Goal: Information Seeking & Learning: Learn about a topic

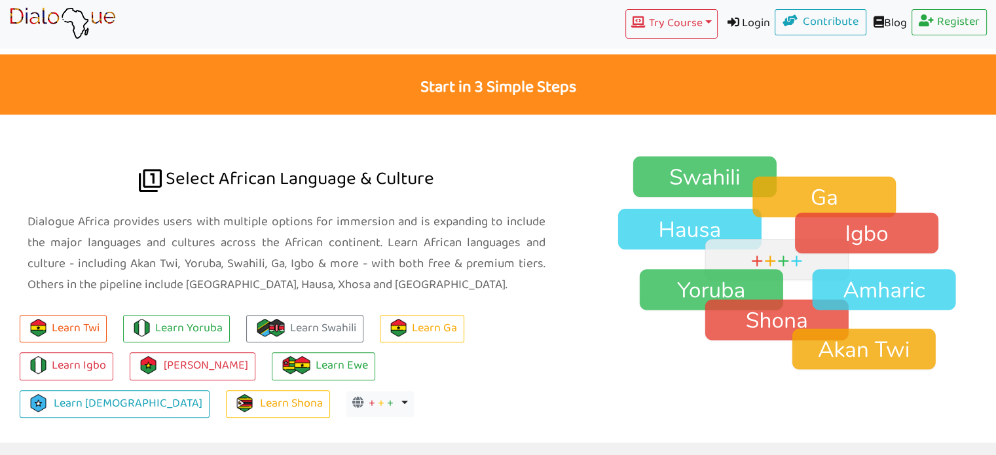
scroll to position [851, 0]
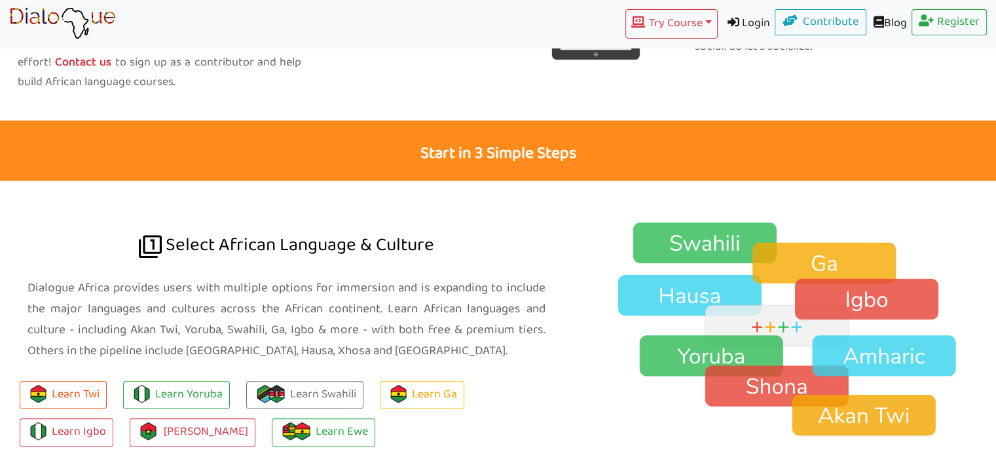
scroll to position [851, 0]
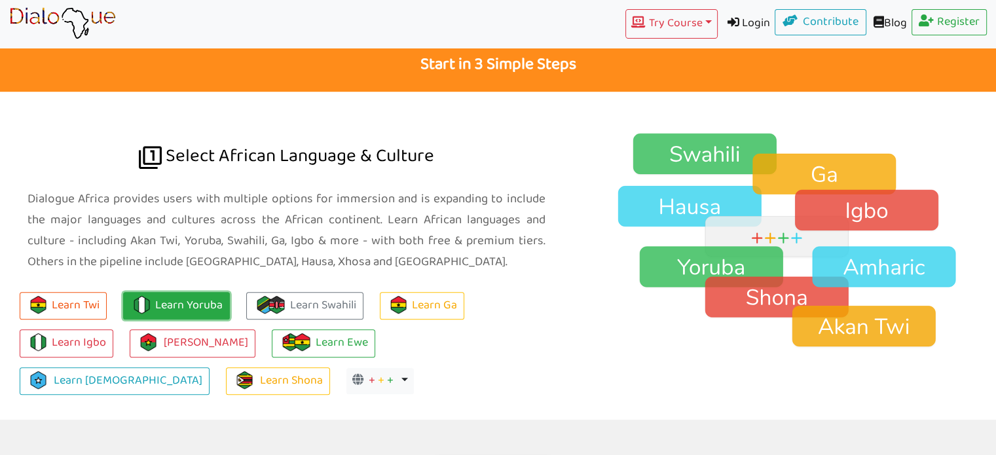
click at [194, 309] on link "Learn Yoruba" at bounding box center [176, 306] width 107 height 28
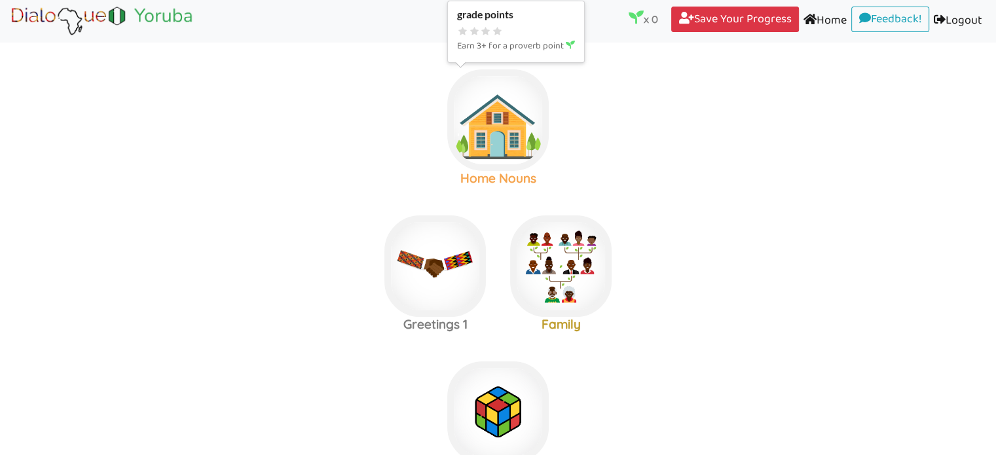
click at [497, 135] on img at bounding box center [497, 119] width 101 height 101
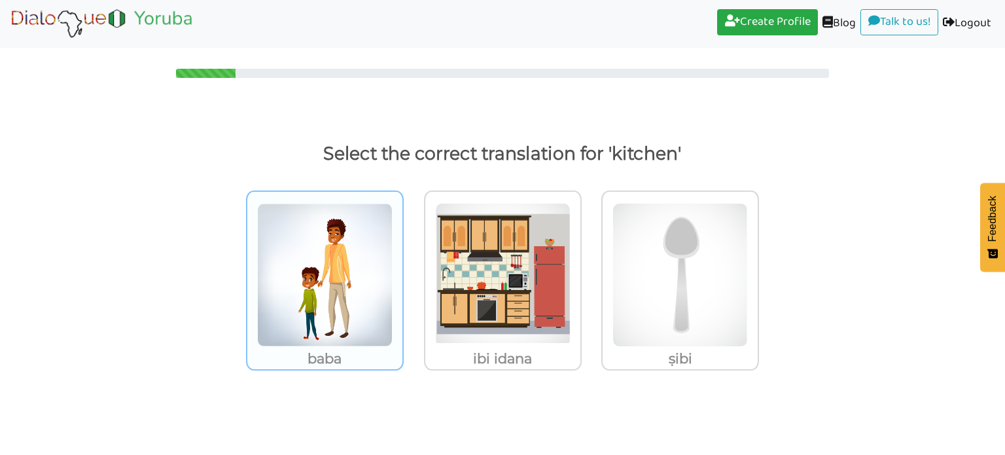
click at [325, 286] on img at bounding box center [324, 275] width 135 height 144
click at [403, 272] on input "baba" at bounding box center [408, 267] width 10 height 10
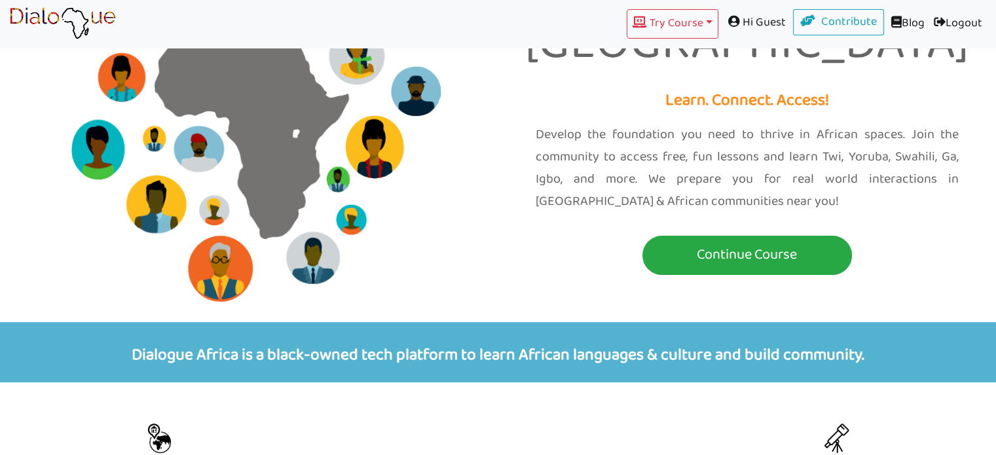
scroll to position [903, 0]
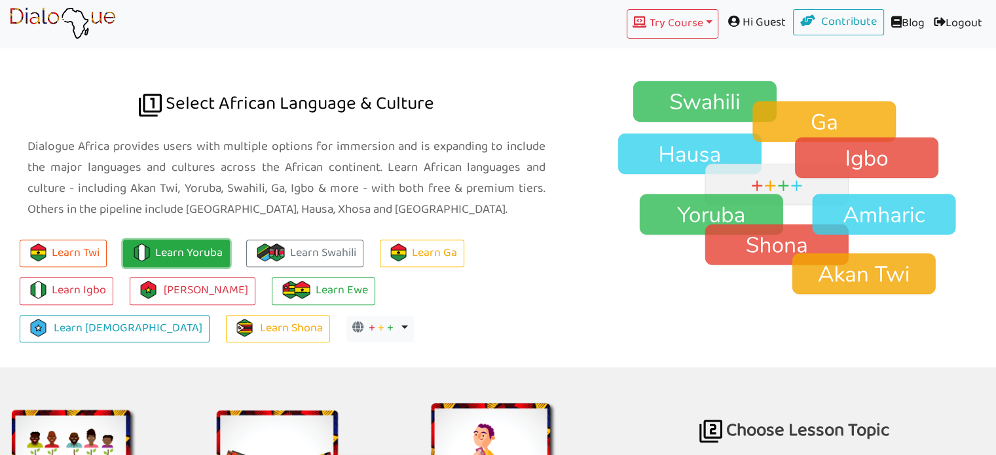
click at [184, 255] on link "Learn Yoruba" at bounding box center [176, 254] width 107 height 28
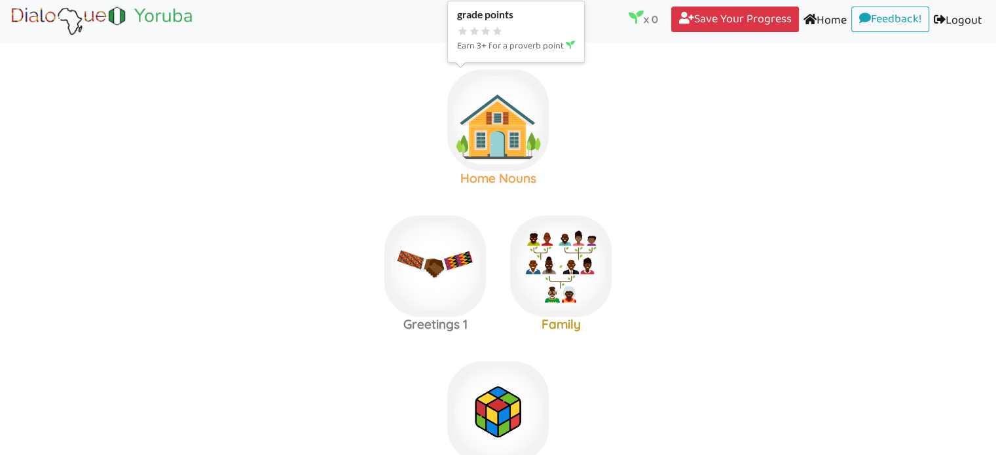
click at [470, 116] on img at bounding box center [497, 119] width 101 height 101
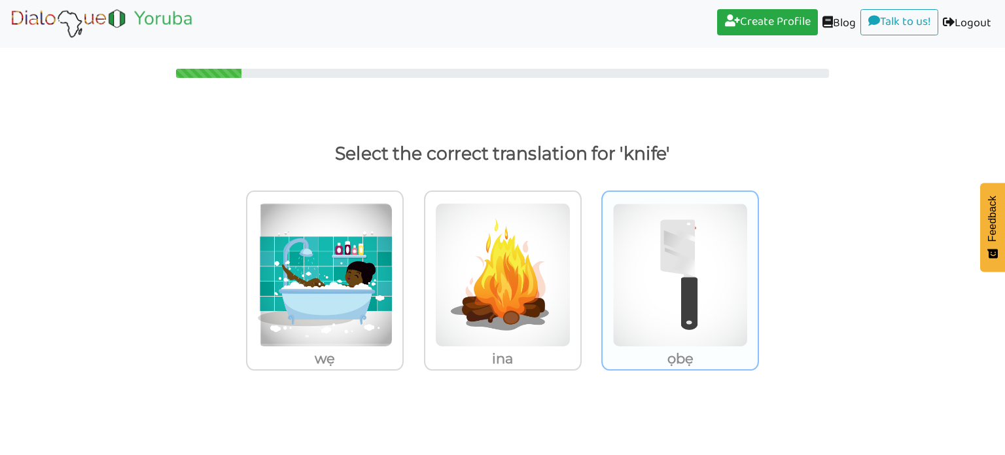
click at [678, 284] on img at bounding box center [680, 275] width 135 height 144
click at [758, 272] on input "ọbẹ" at bounding box center [763, 267] width 10 height 10
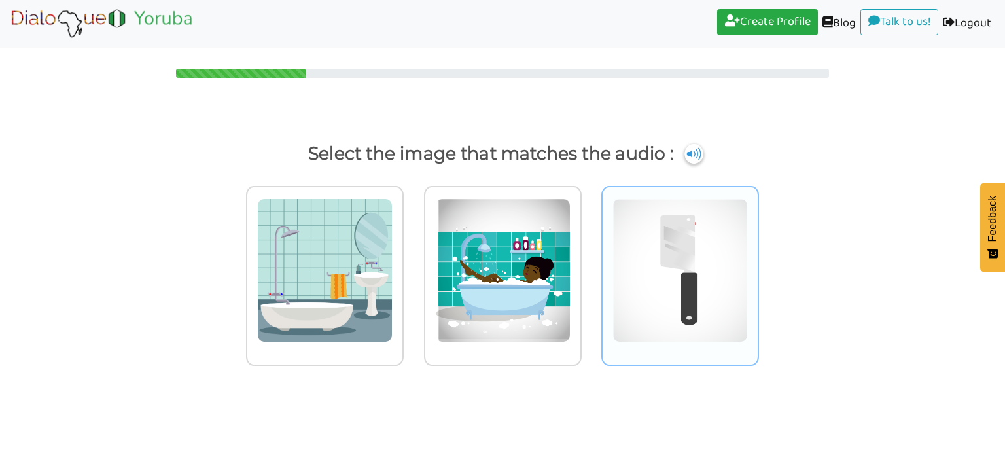
click at [664, 260] on img at bounding box center [680, 270] width 135 height 144
click at [758, 260] on input "radio" at bounding box center [763, 262] width 10 height 10
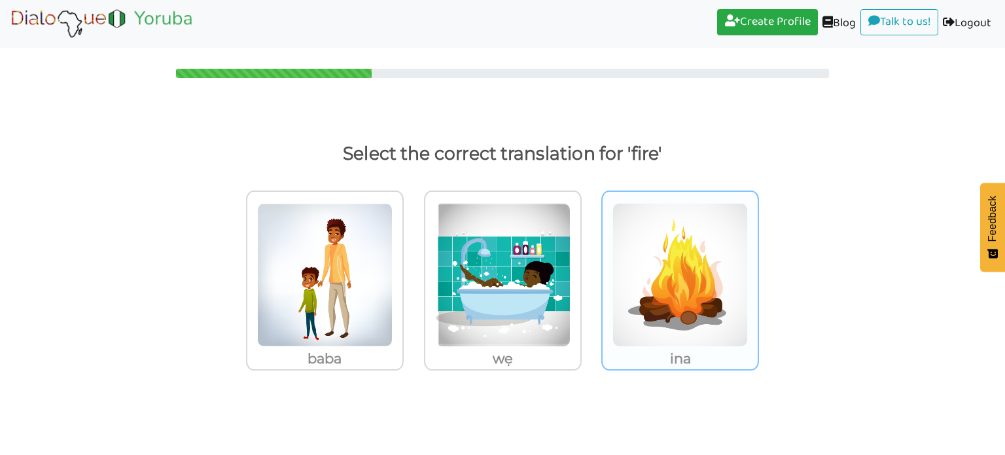
click at [683, 342] on img at bounding box center [680, 275] width 135 height 144
click at [758, 272] on input "ina" at bounding box center [763, 267] width 10 height 10
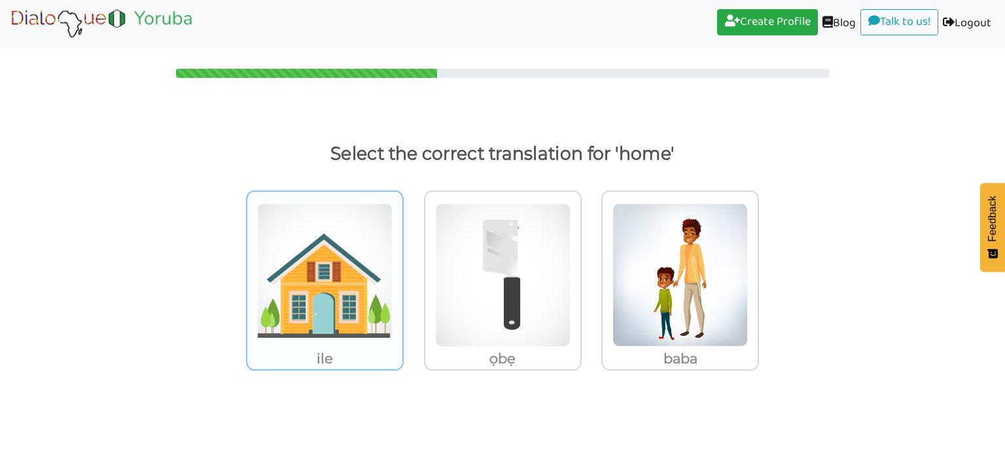
click at [339, 332] on img at bounding box center [324, 275] width 135 height 144
click at [403, 272] on input "ile" at bounding box center [408, 267] width 10 height 10
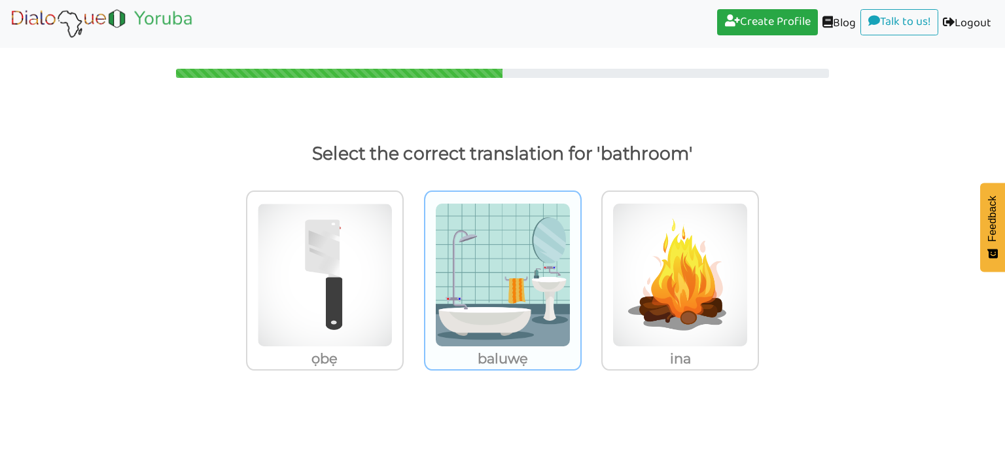
click at [467, 319] on img at bounding box center [502, 275] width 135 height 144
click at [581, 272] on input "baluwẹ" at bounding box center [586, 267] width 10 height 10
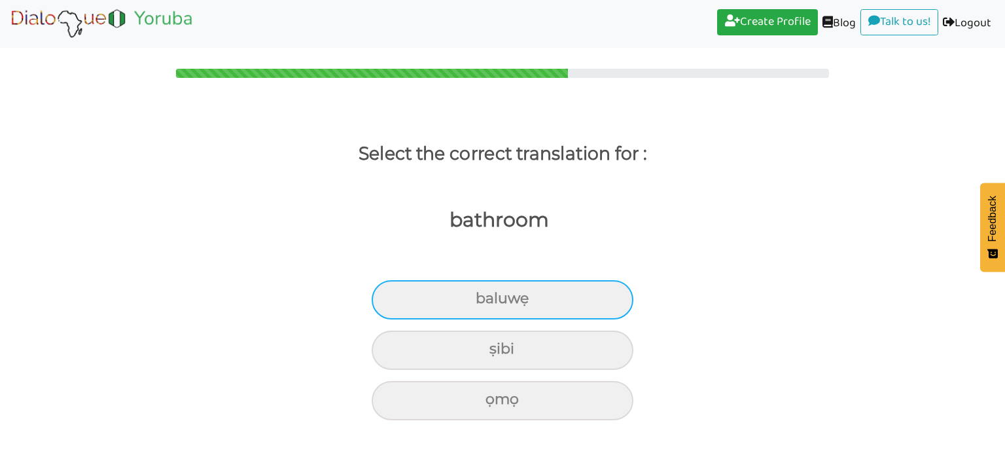
click at [501, 296] on div "baluwẹ" at bounding box center [503, 299] width 262 height 39
click at [486, 296] on input "baluwẹ" at bounding box center [481, 299] width 9 height 9
radio input "true"
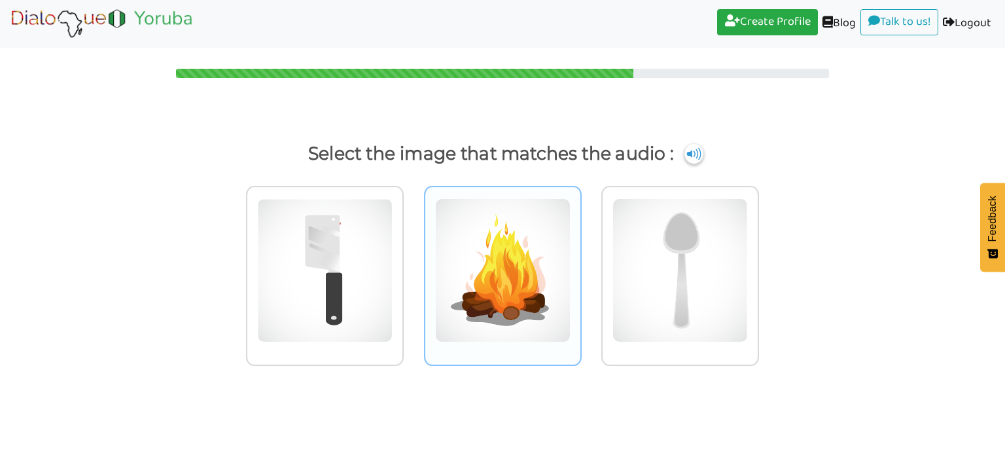
click at [524, 293] on img at bounding box center [502, 270] width 135 height 144
click at [581, 267] on input "radio" at bounding box center [586, 262] width 10 height 10
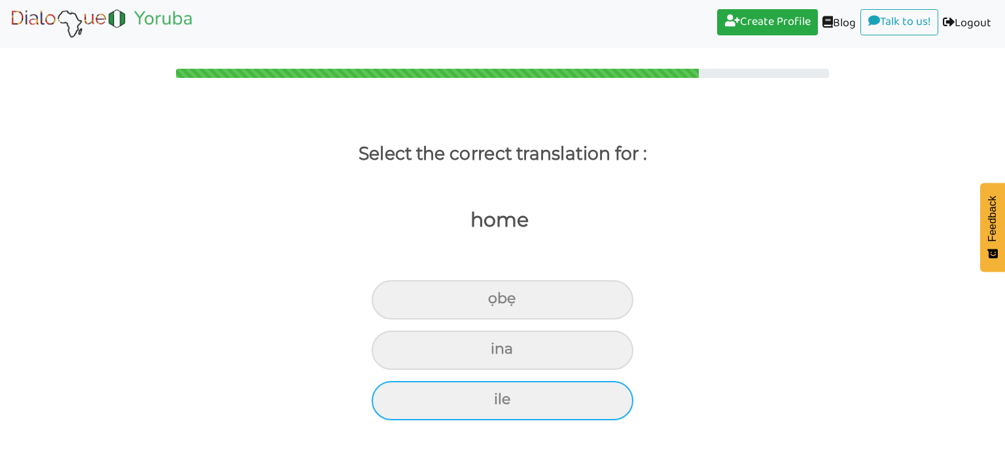
click at [524, 399] on div "ile" at bounding box center [503, 400] width 262 height 39
click at [504, 399] on input "ile" at bounding box center [499, 399] width 9 height 9
radio input "true"
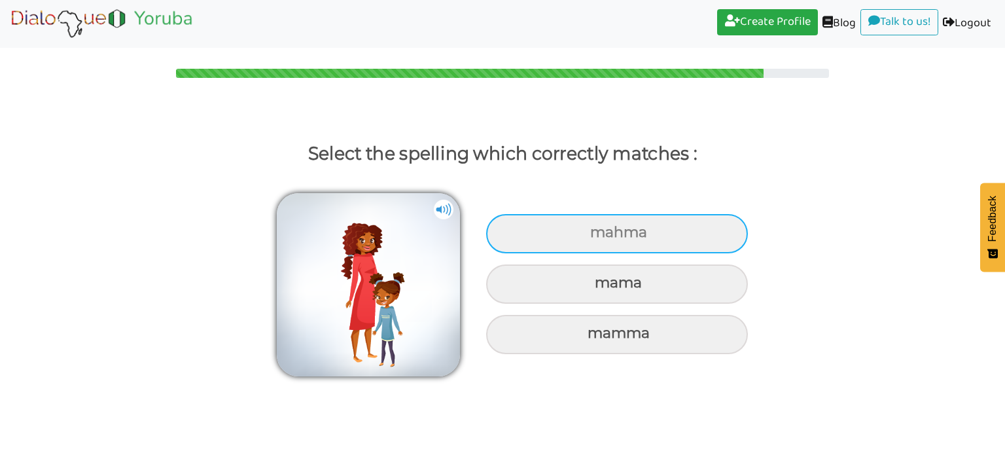
click at [617, 223] on div "mahma" at bounding box center [617, 233] width 262 height 39
click at [596, 228] on input "mahma" at bounding box center [592, 232] width 9 height 9
radio input "true"
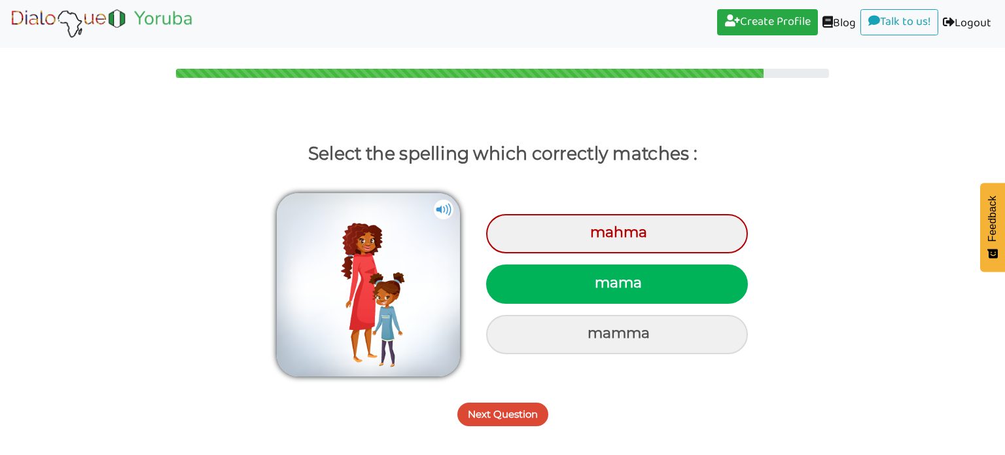
click at [528, 421] on button "Next Question" at bounding box center [503, 415] width 91 height 24
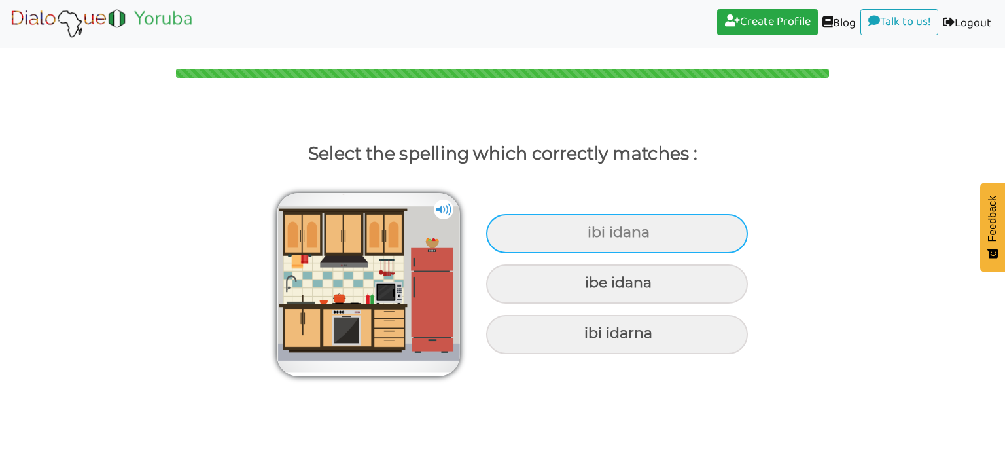
click at [631, 243] on div "ibi idana" at bounding box center [617, 233] width 262 height 39
click at [594, 237] on input "ibi idana" at bounding box center [589, 232] width 9 height 9
radio input "true"
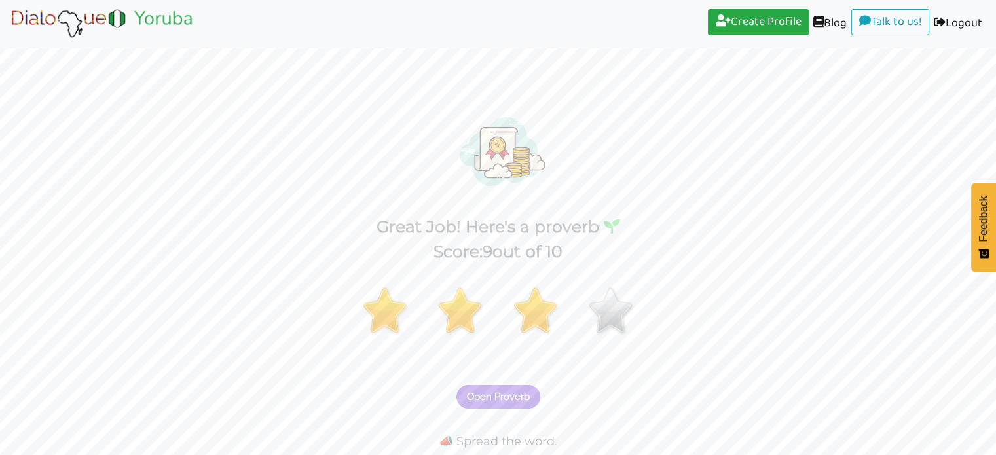
click at [163, 27] on img at bounding box center [101, 23] width 185 height 33
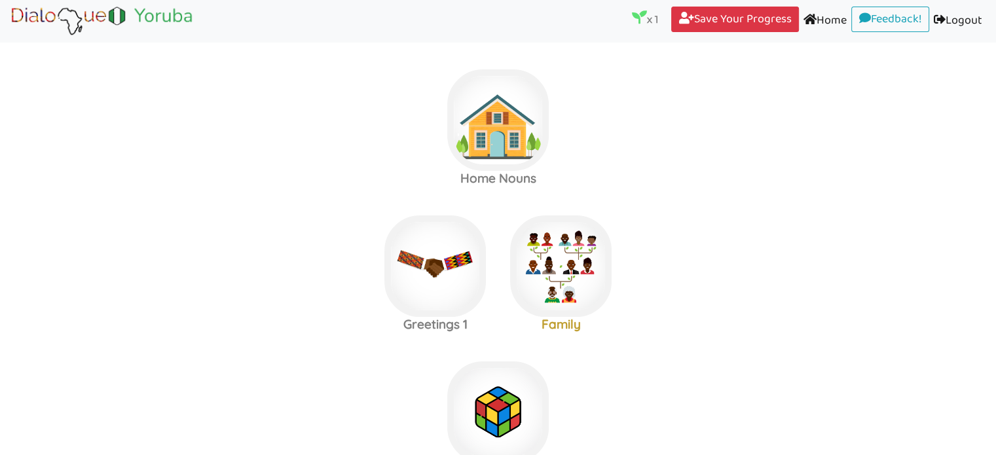
click at [9, 37] on area at bounding box center [9, 37] width 0 height 0
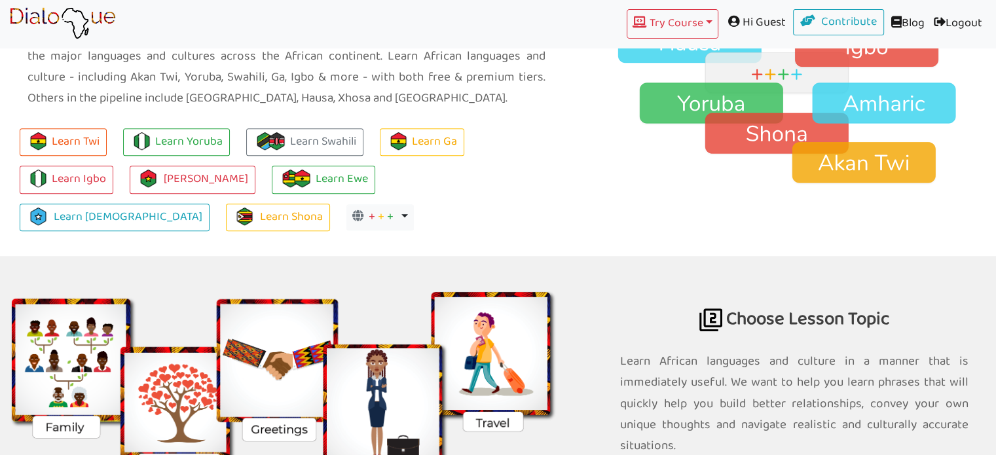
scroll to position [1178, 0]
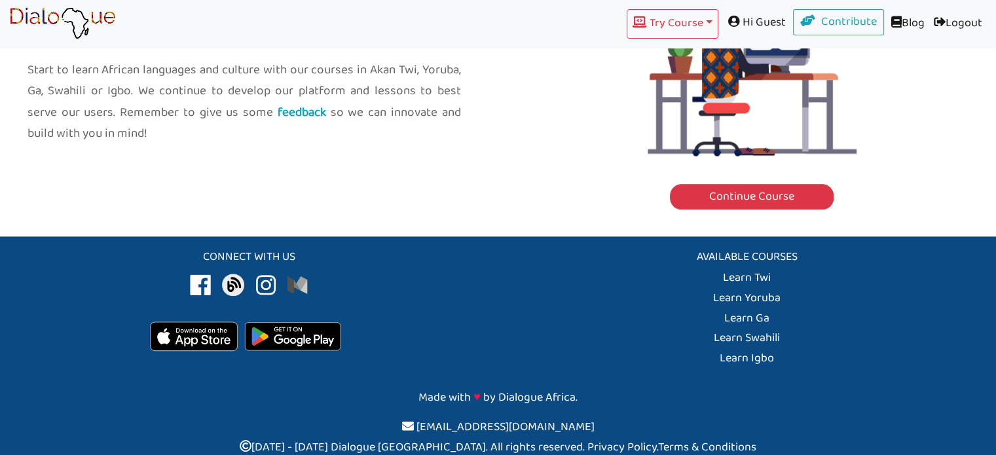
scroll to position [1576, 0]
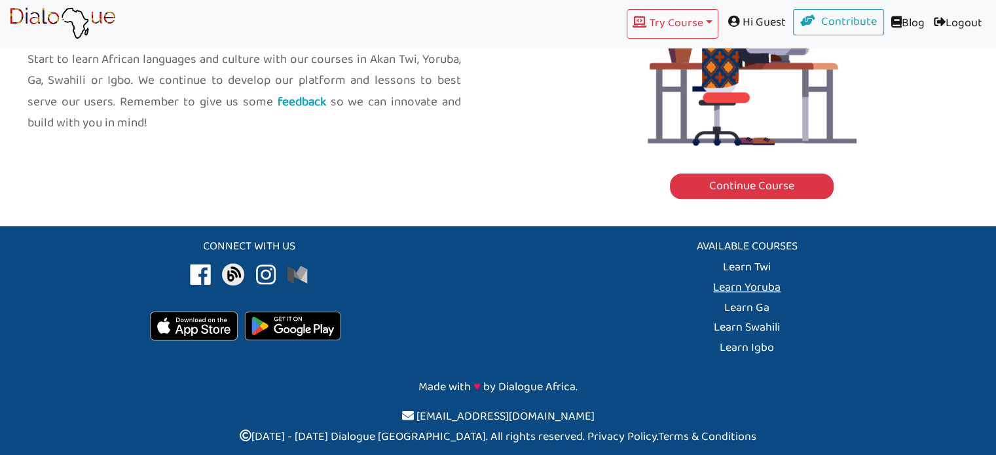
click at [758, 287] on link "Learn Yoruba" at bounding box center [746, 288] width 67 height 20
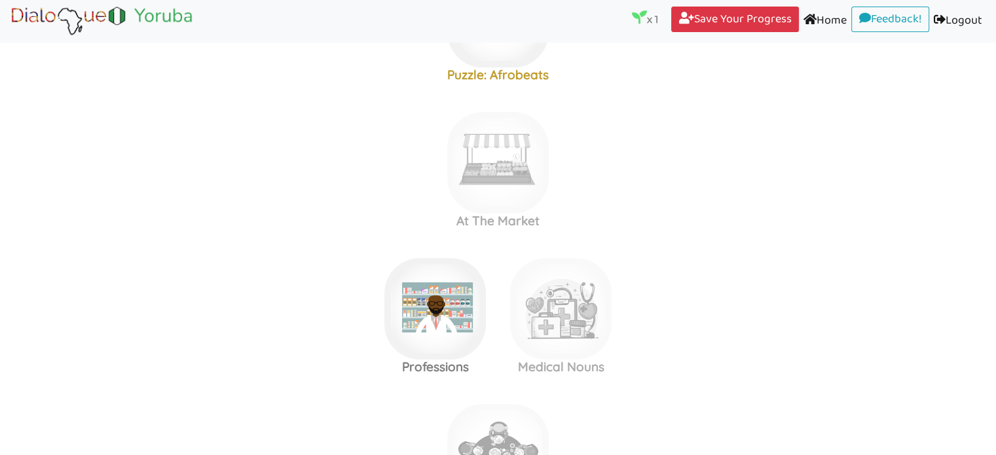
scroll to position [165, 0]
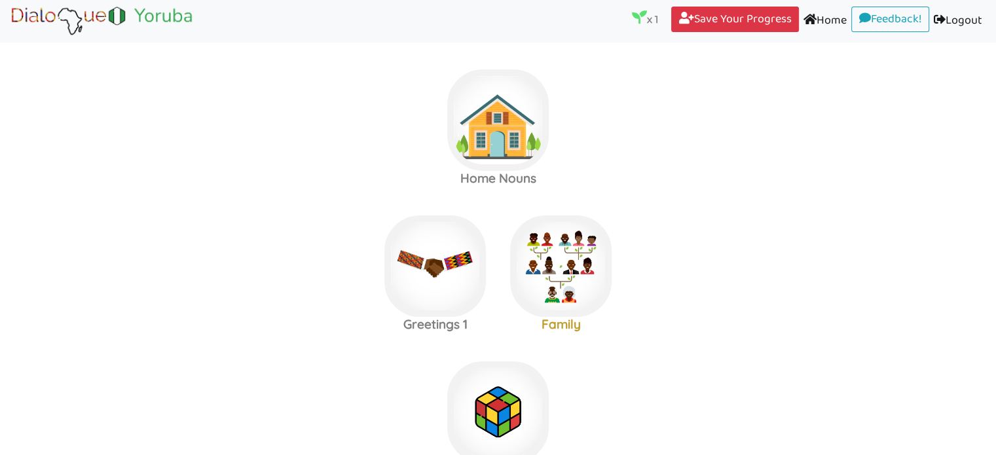
click at [9, 37] on area at bounding box center [9, 37] width 0 height 0
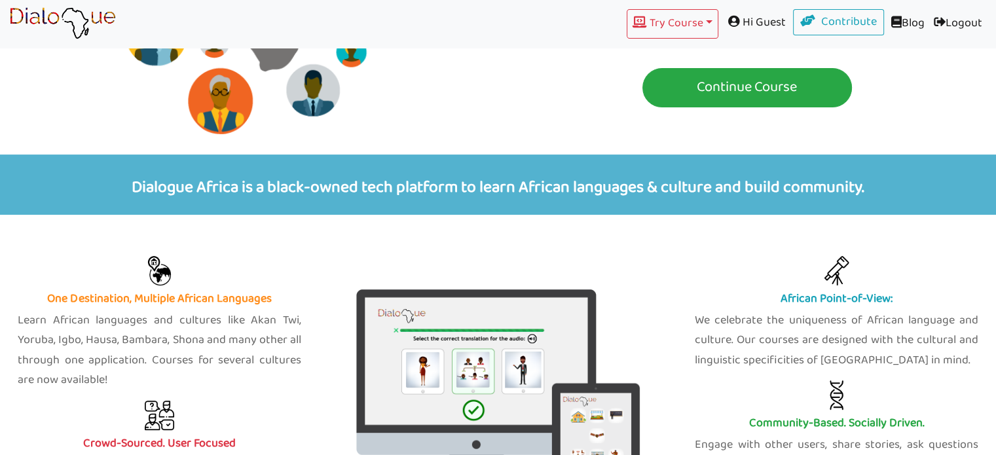
scroll to position [327, 0]
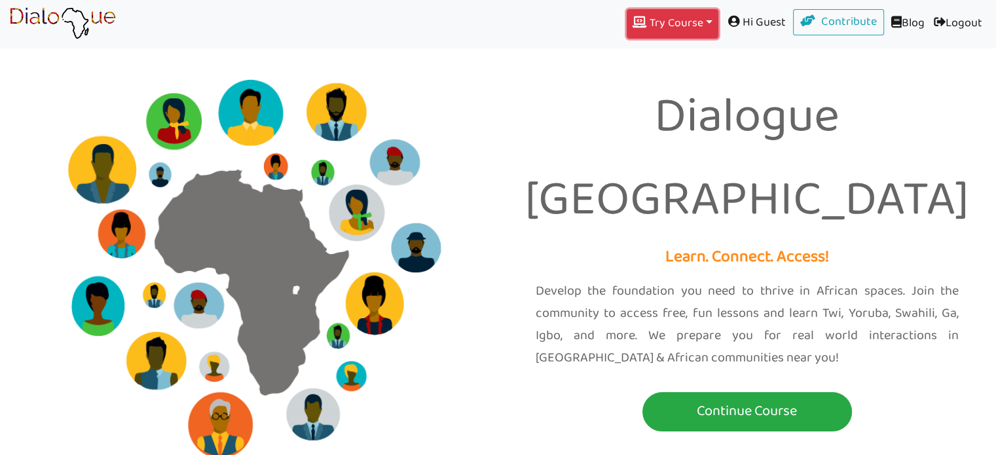
click at [674, 27] on button "Try Course Toggle Dropdown" at bounding box center [672, 23] width 92 height 29
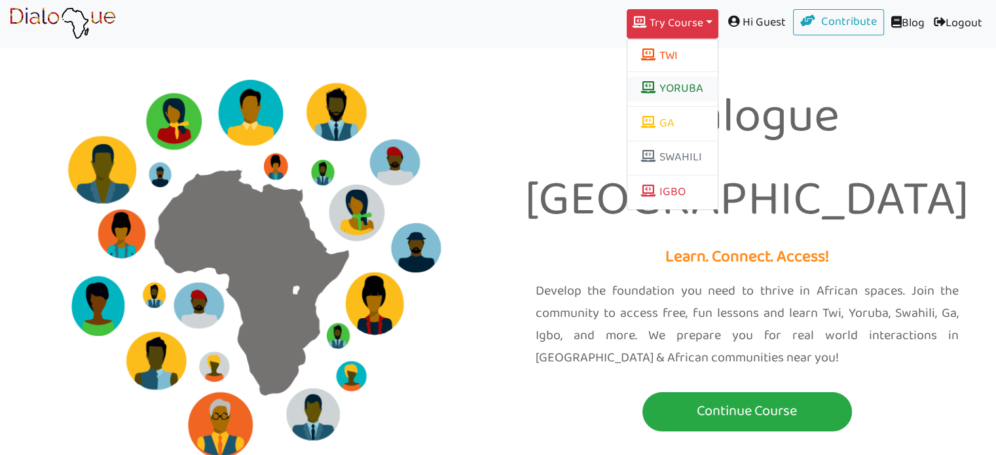
click at [662, 92] on link "YORUBA" at bounding box center [672, 89] width 90 height 25
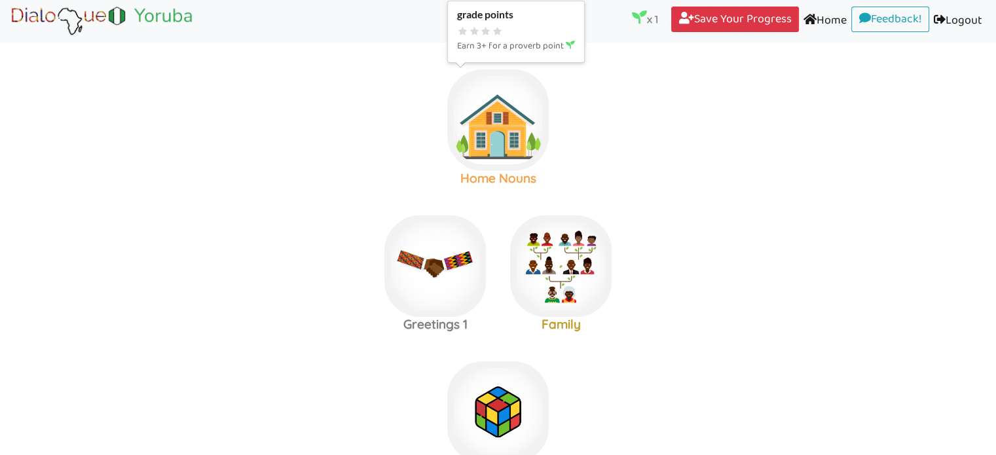
click at [505, 139] on img at bounding box center [497, 119] width 101 height 101
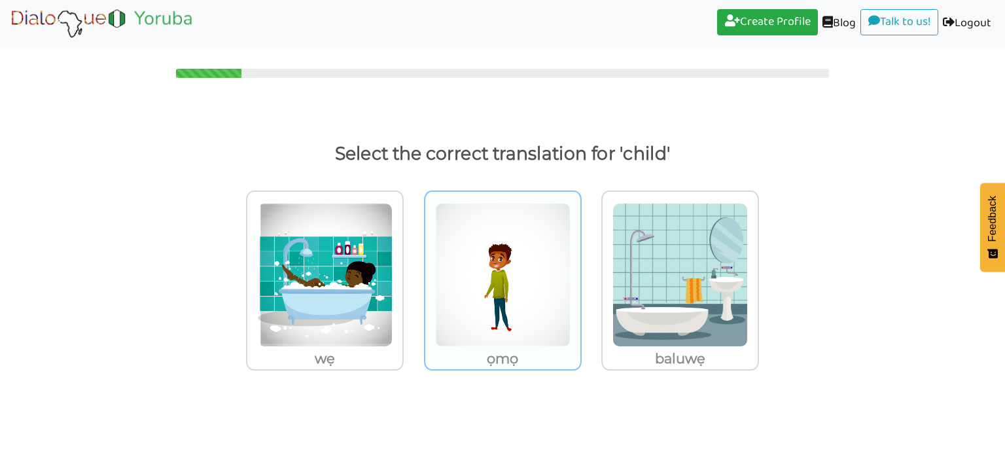
click at [547, 285] on img at bounding box center [502, 275] width 135 height 144
click at [581, 272] on input "ọmọ" at bounding box center [586, 267] width 10 height 10
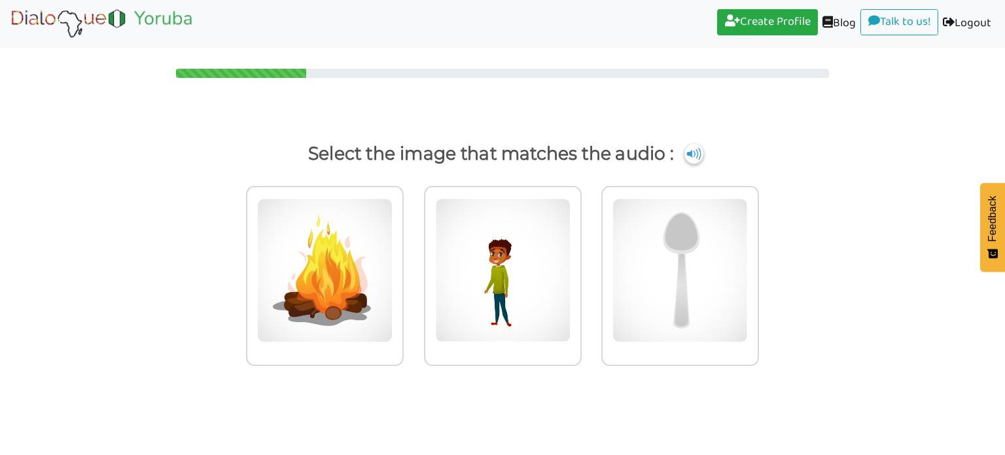
click at [547, 285] on img at bounding box center [502, 270] width 135 height 144
click at [581, 267] on input "radio" at bounding box center [586, 262] width 10 height 10
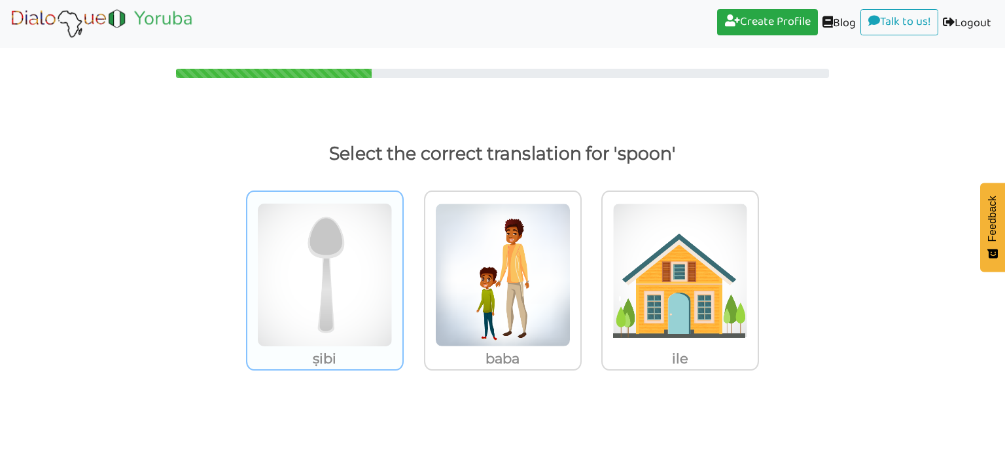
click at [343, 284] on img at bounding box center [324, 275] width 135 height 144
click at [403, 272] on input "ṣibi" at bounding box center [408, 267] width 10 height 10
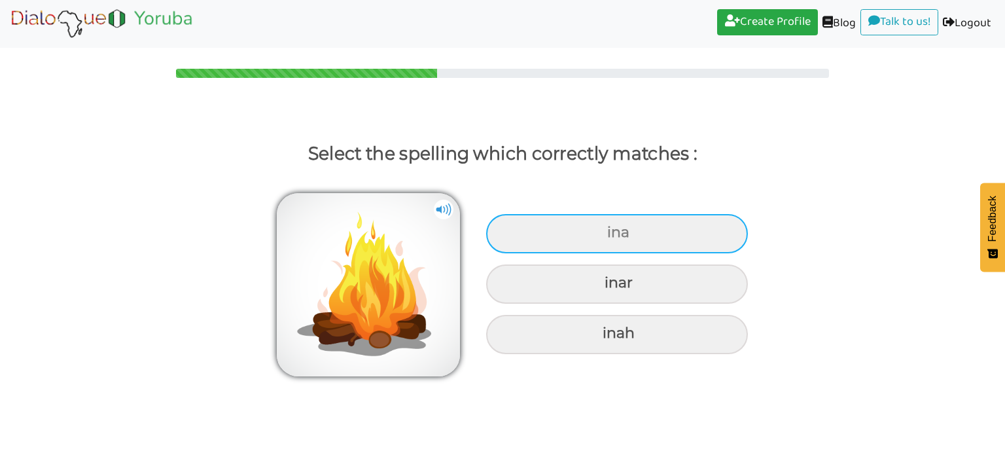
click at [649, 242] on div "ina" at bounding box center [617, 233] width 262 height 39
click at [613, 237] on input "ina" at bounding box center [609, 232] width 9 height 9
radio input "true"
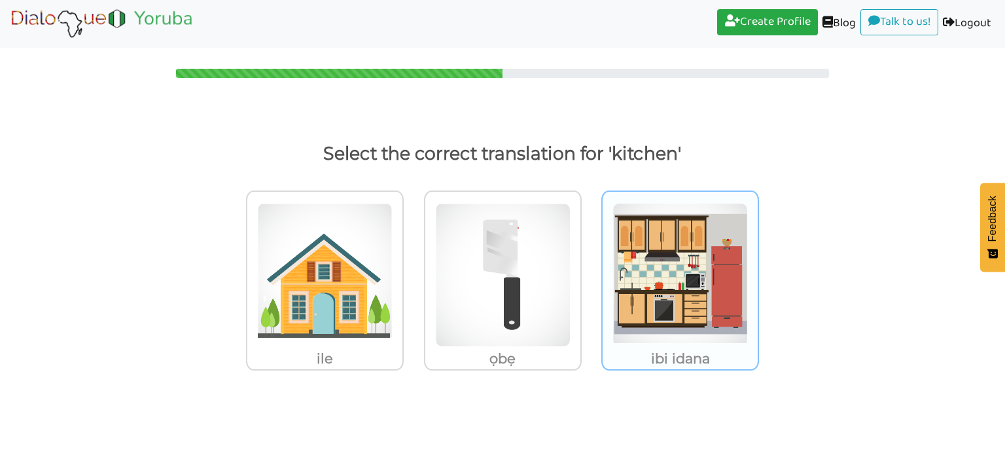
click at [709, 298] on img at bounding box center [680, 275] width 135 height 144
click at [758, 272] on input "ibi idana" at bounding box center [763, 267] width 10 height 10
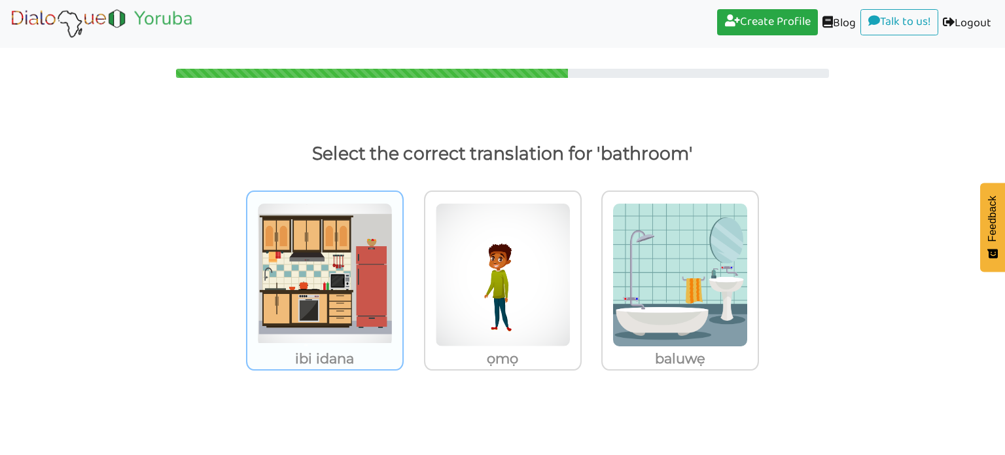
click at [363, 278] on img at bounding box center [324, 275] width 135 height 144
click at [403, 272] on input "ibi idana" at bounding box center [408, 267] width 10 height 10
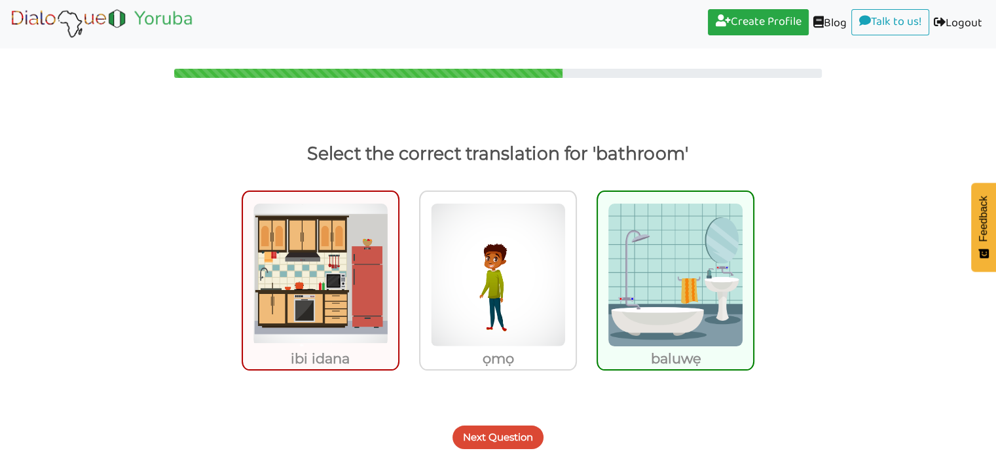
click at [716, 279] on img at bounding box center [674, 275] width 135 height 144
click at [753, 272] on input "baluwẹ" at bounding box center [758, 267] width 10 height 10
click at [526, 432] on button "Next Question" at bounding box center [497, 437] width 91 height 24
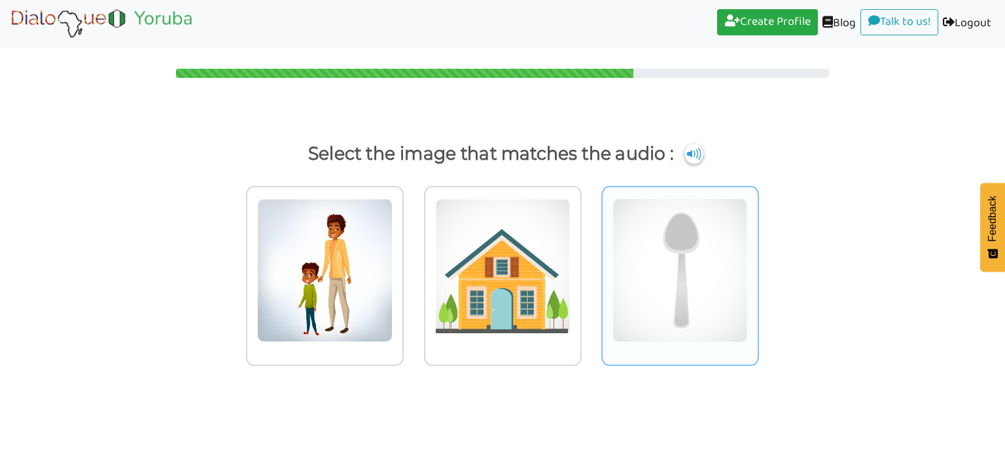
click at [707, 259] on img at bounding box center [680, 270] width 135 height 144
click at [758, 259] on input "radio" at bounding box center [763, 262] width 10 height 10
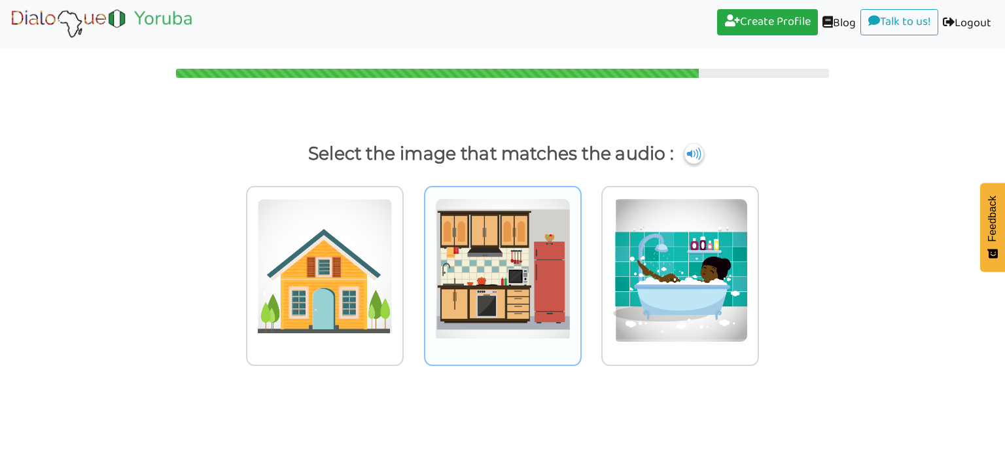
click at [555, 301] on img at bounding box center [502, 270] width 135 height 144
click at [581, 267] on input "radio" at bounding box center [586, 262] width 10 height 10
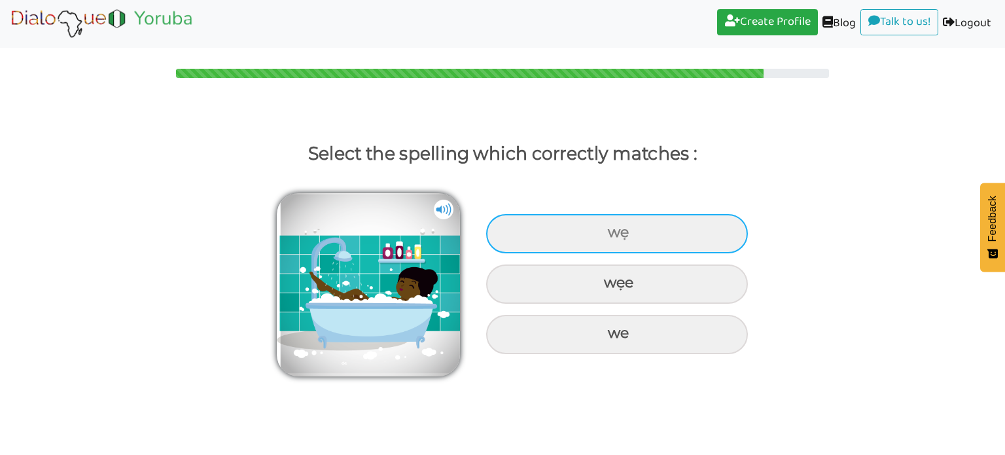
click at [613, 243] on div "wẹ" at bounding box center [617, 233] width 262 height 39
click at [613, 237] on input "wẹ" at bounding box center [609, 232] width 9 height 9
radio input "true"
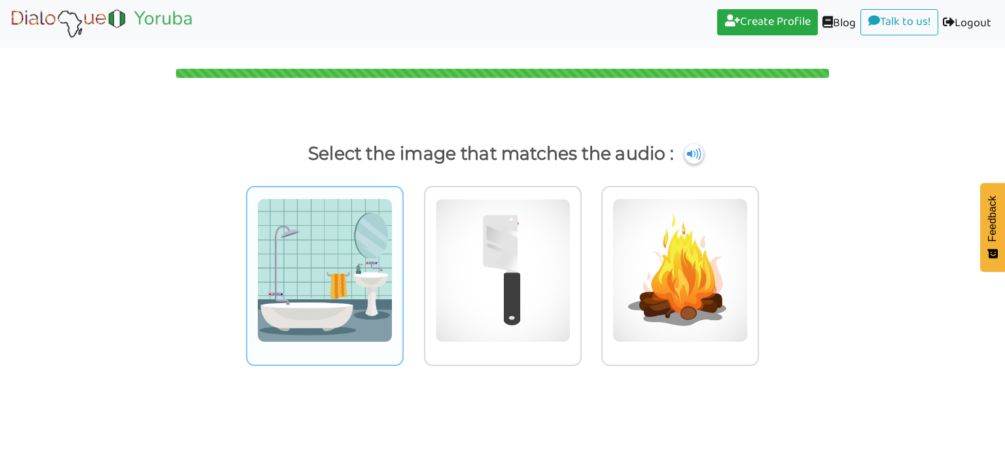
click at [389, 273] on img at bounding box center [324, 270] width 135 height 144
click at [403, 267] on input "radio" at bounding box center [408, 262] width 10 height 10
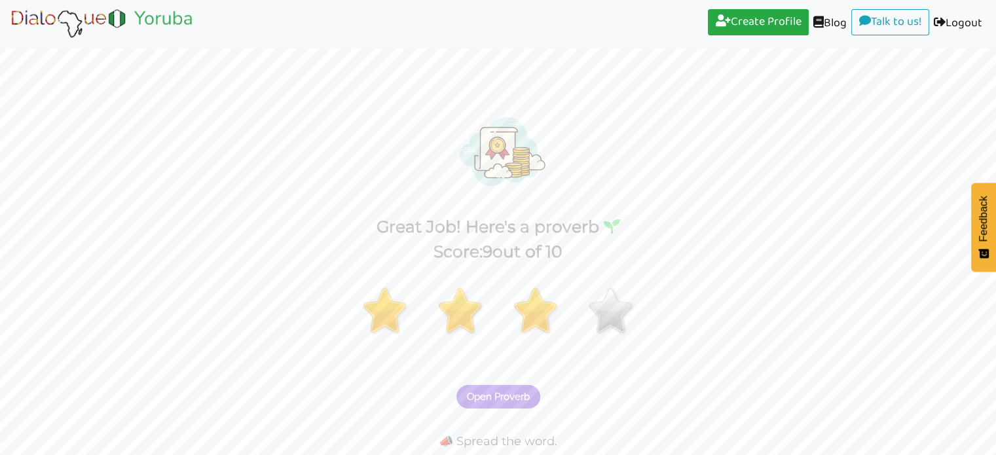
click at [502, 397] on span "Open Proverb" at bounding box center [498, 397] width 63 height 12
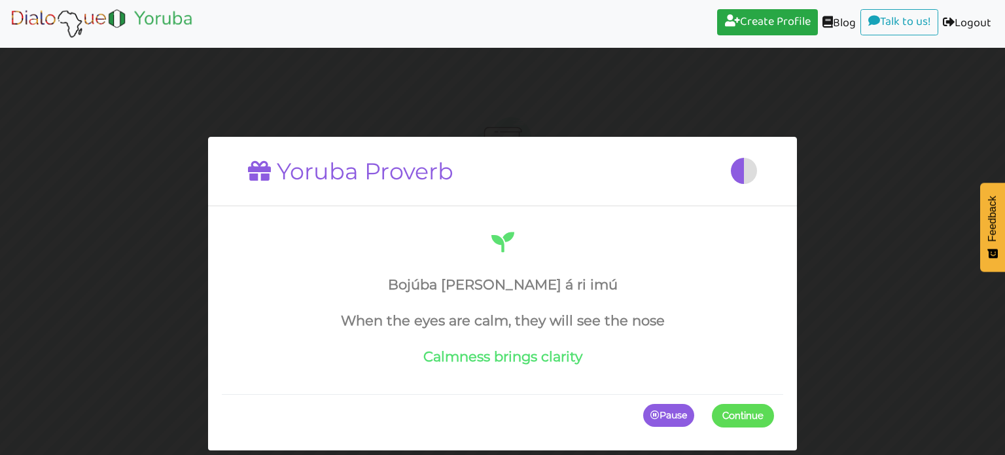
click at [742, 412] on span "Continue" at bounding box center [743, 415] width 41 height 12
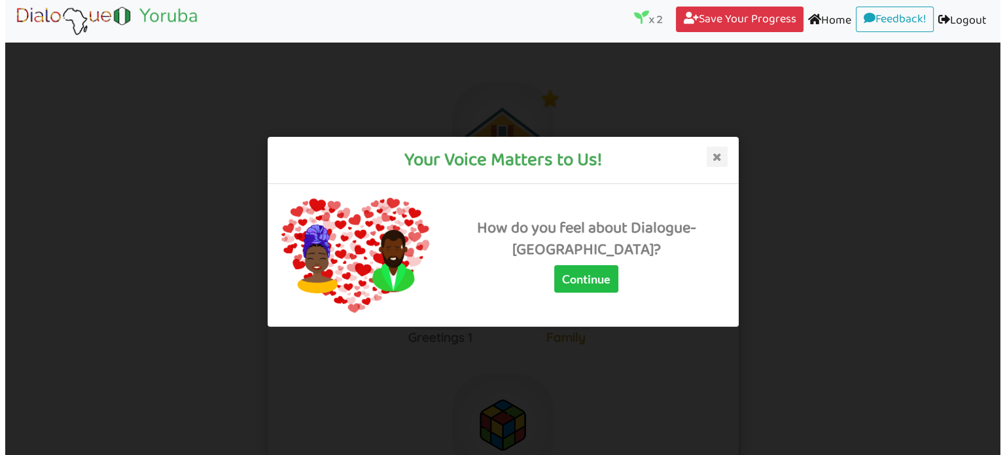
scroll to position [34, 0]
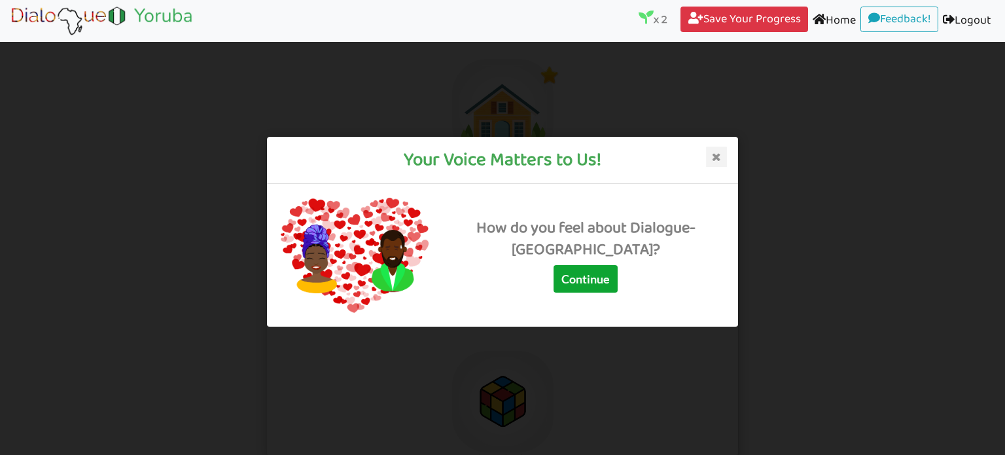
click at [618, 291] on button "Continue" at bounding box center [586, 278] width 64 height 27
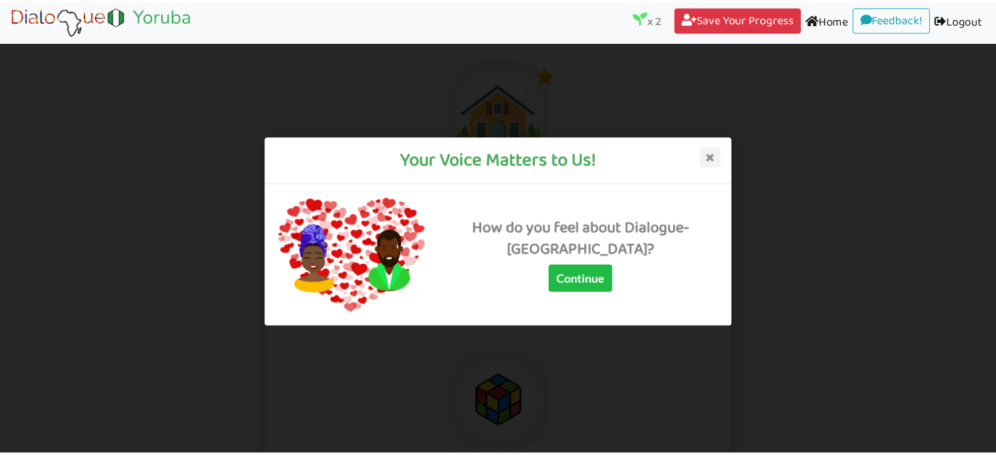
scroll to position [34, 0]
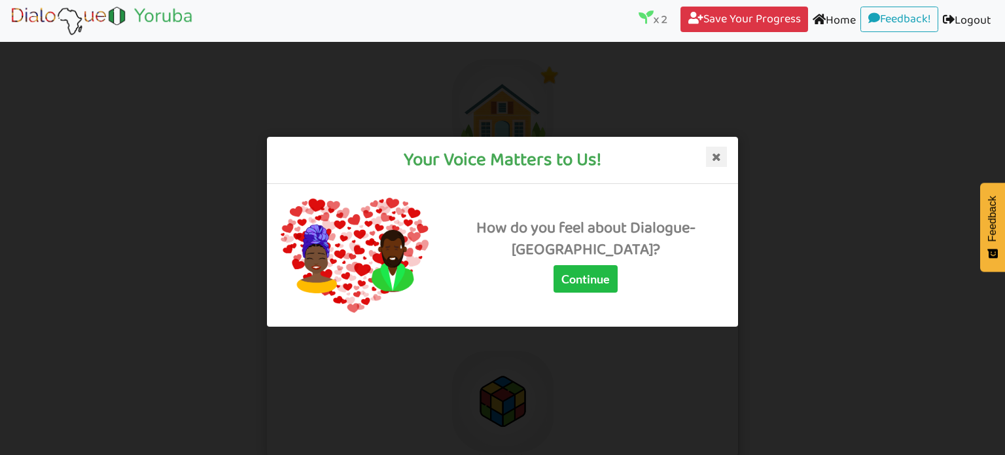
click at [719, 154] on icon at bounding box center [716, 156] width 21 height 21
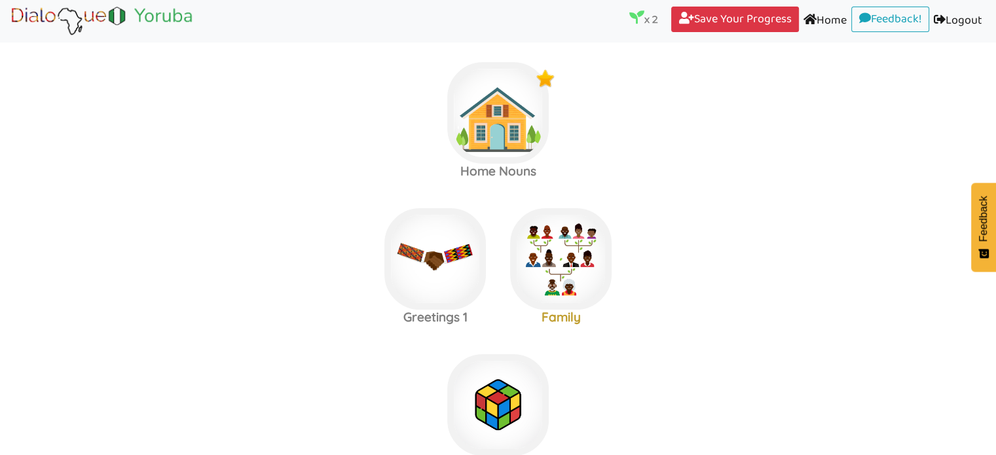
scroll to position [0, 0]
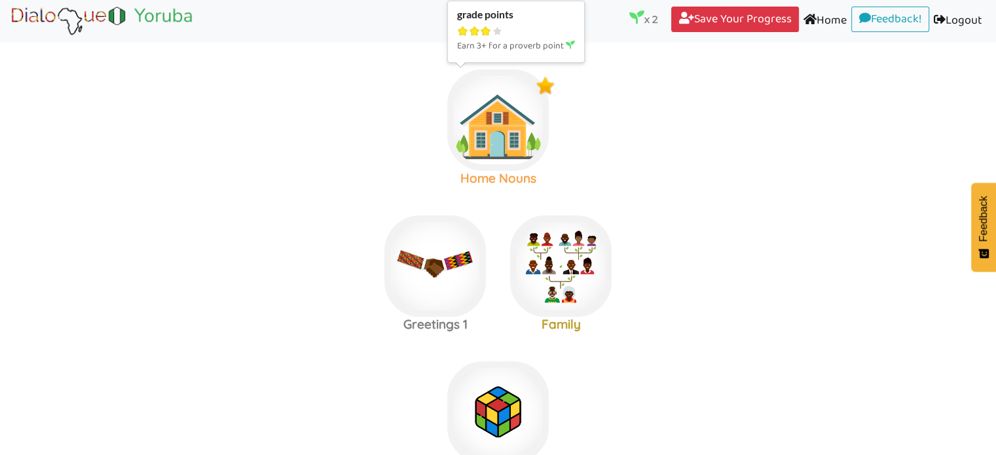
click at [511, 156] on img at bounding box center [497, 119] width 101 height 101
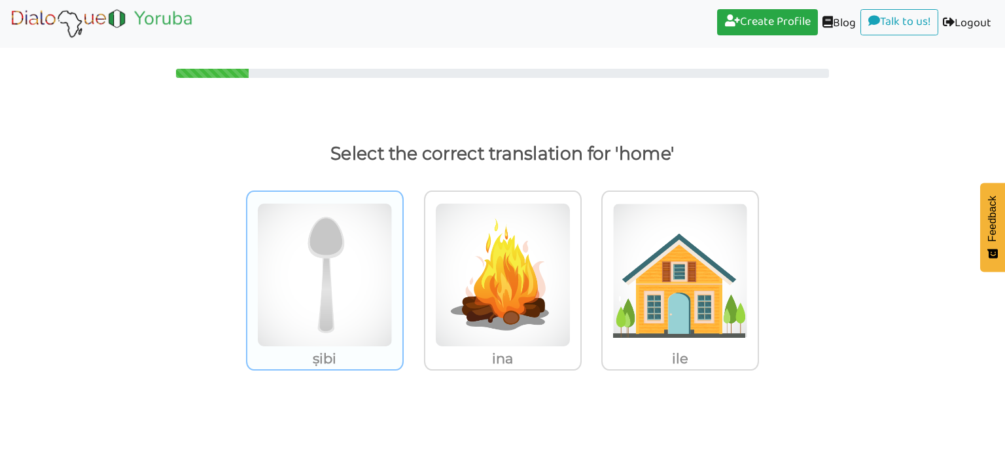
click at [315, 274] on img at bounding box center [324, 275] width 135 height 144
click at [403, 272] on input "ṣibi" at bounding box center [408, 267] width 10 height 10
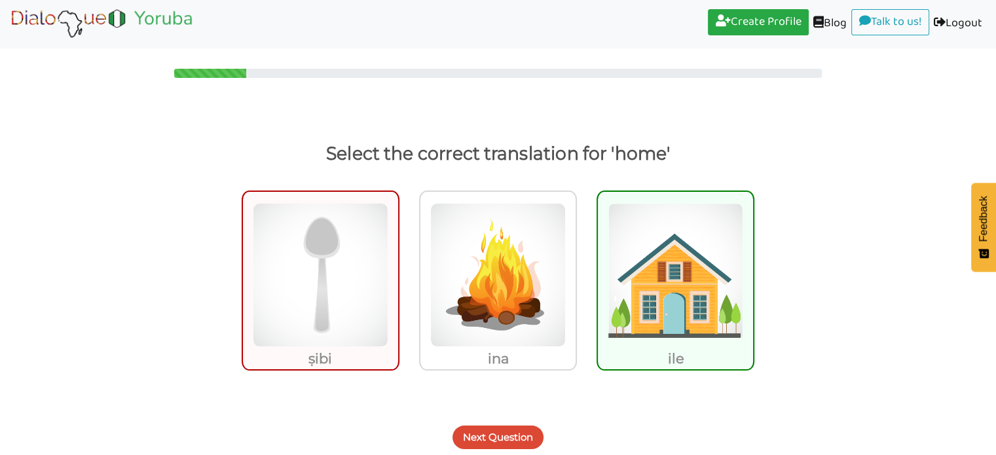
click at [497, 441] on button "Next Question" at bounding box center [497, 437] width 91 height 24
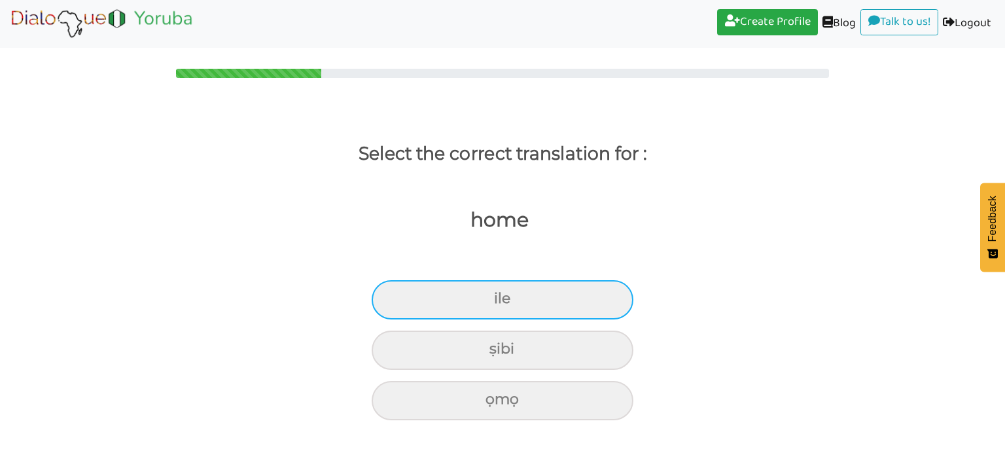
click at [510, 305] on div "ile" at bounding box center [503, 299] width 262 height 39
click at [504, 303] on input "ile" at bounding box center [499, 299] width 9 height 9
radio input "true"
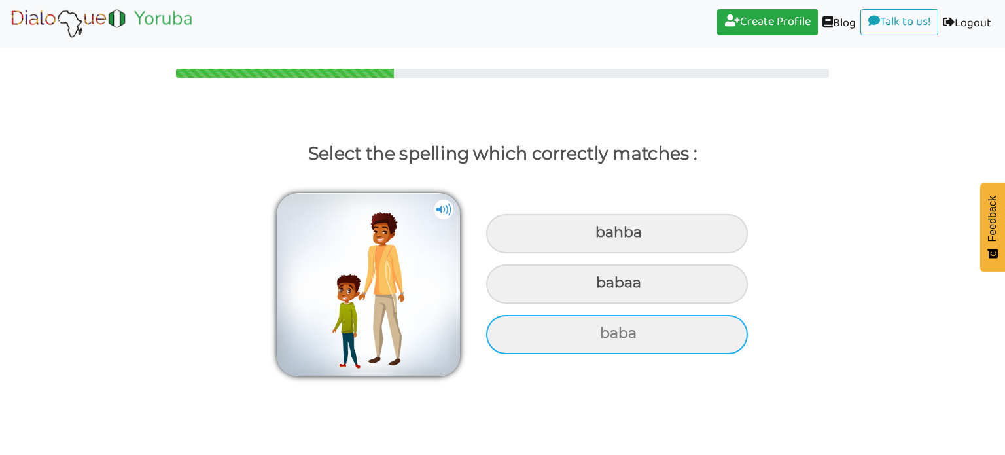
click at [645, 332] on div "baba" at bounding box center [617, 334] width 262 height 39
click at [606, 332] on input "baba" at bounding box center [602, 333] width 9 height 9
radio input "true"
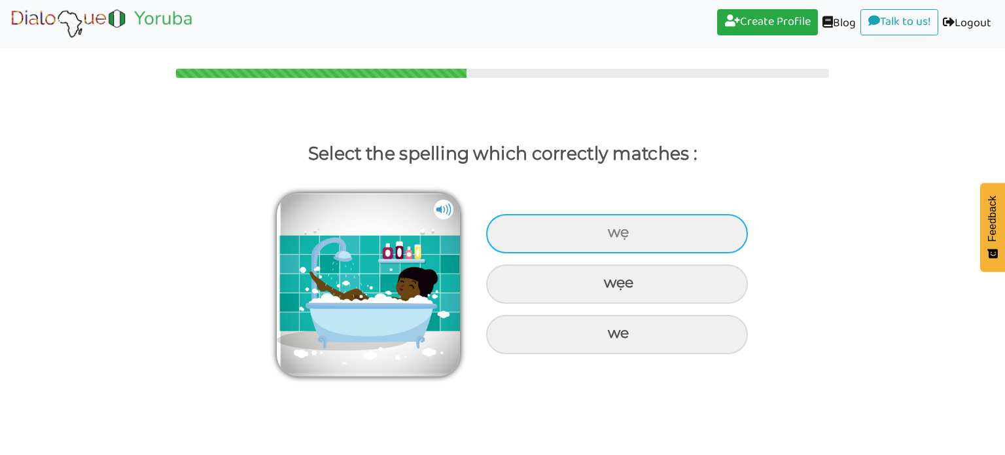
click at [600, 221] on div "wẹ" at bounding box center [617, 233] width 262 height 39
click at [605, 228] on input "wẹ" at bounding box center [609, 232] width 9 height 9
radio input "true"
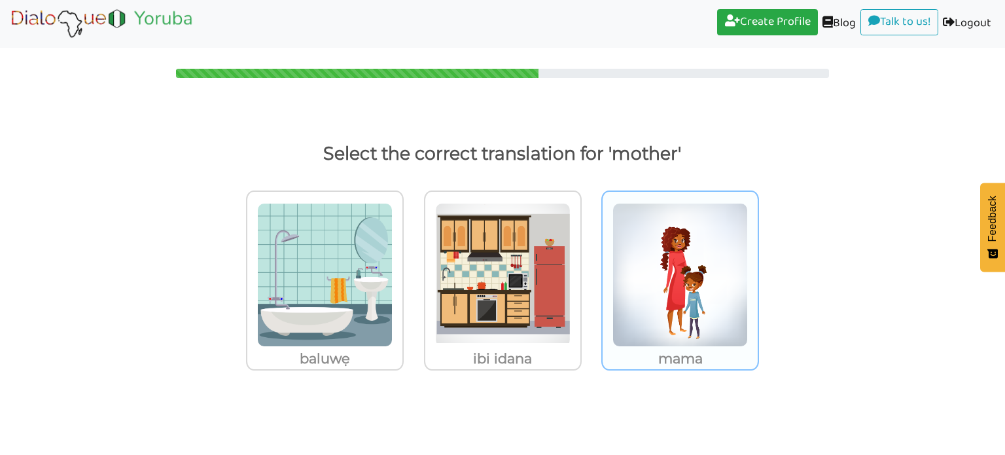
click at [728, 319] on img at bounding box center [680, 275] width 135 height 144
click at [758, 272] on input "mama" at bounding box center [763, 267] width 10 height 10
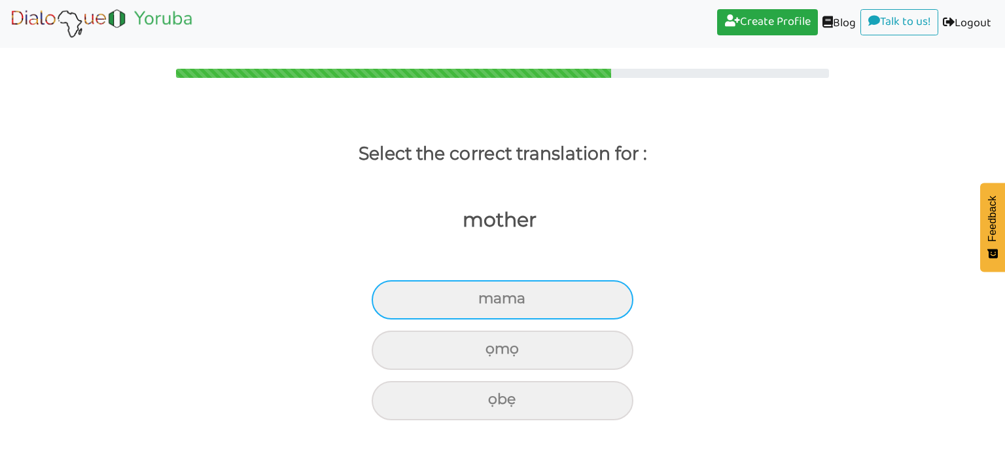
click at [566, 312] on div "mama" at bounding box center [503, 299] width 262 height 39
click at [488, 303] on input "mama" at bounding box center [484, 299] width 9 height 9
radio input "true"
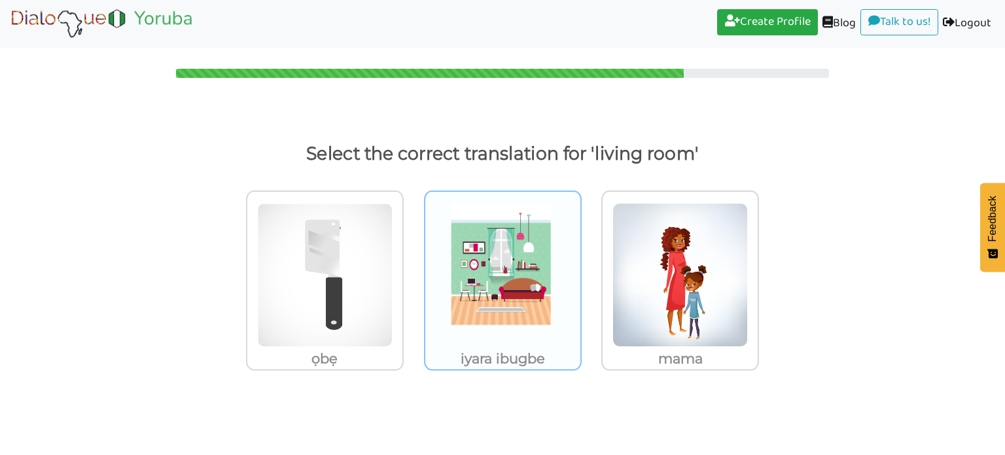
click at [523, 273] on img at bounding box center [502, 275] width 135 height 144
click at [581, 272] on input "iyara ibugbe" at bounding box center [586, 267] width 10 height 10
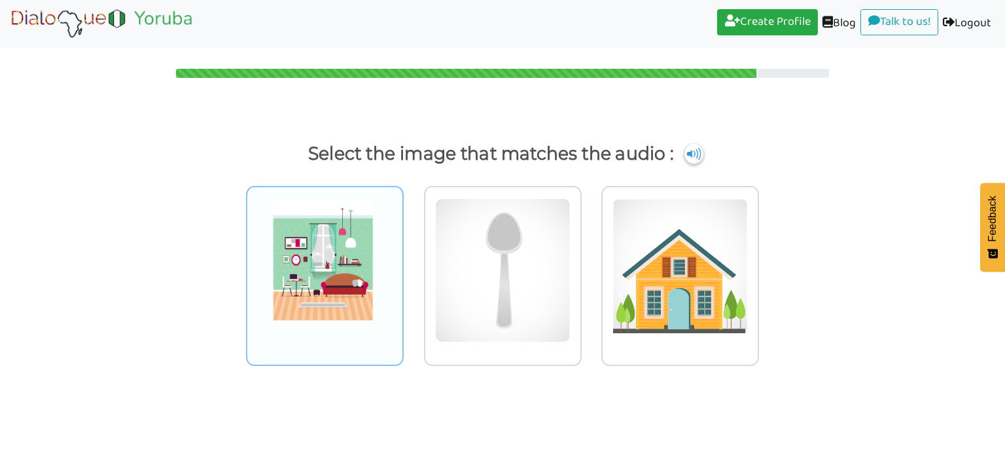
click at [322, 289] on img at bounding box center [324, 270] width 135 height 144
click at [403, 267] on input "radio" at bounding box center [408, 262] width 10 height 10
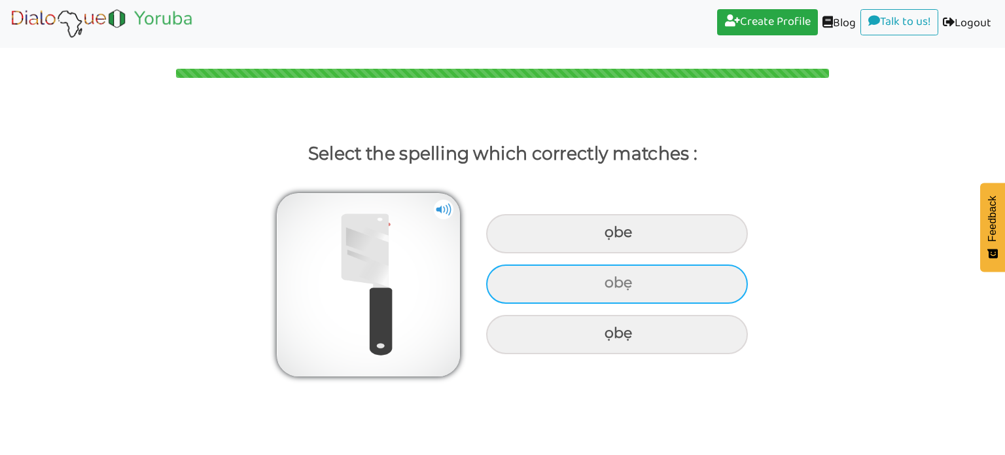
click at [615, 289] on div "obẹ" at bounding box center [617, 283] width 262 height 39
click at [611, 287] on input "obẹ" at bounding box center [606, 283] width 9 height 9
radio input "true"
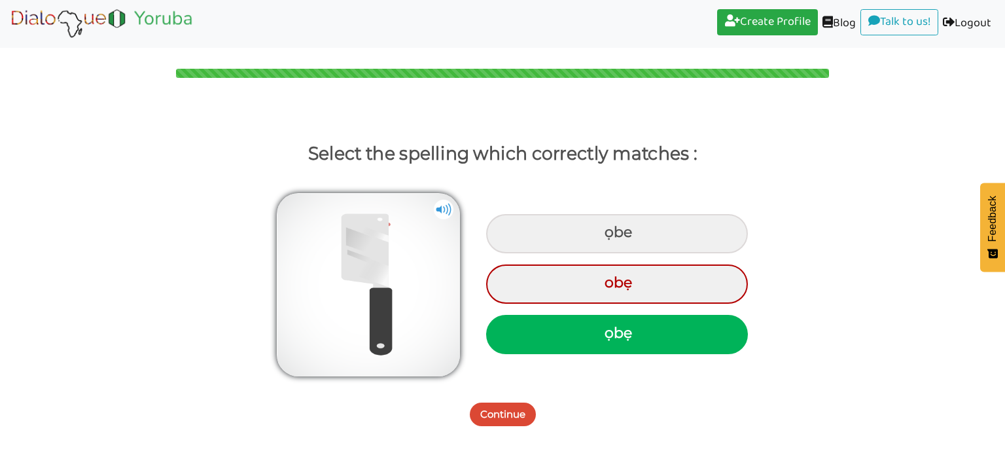
click at [610, 336] on div "ọbẹ" at bounding box center [617, 334] width 262 height 39
click at [610, 336] on input "ọbẹ" at bounding box center [606, 333] width 9 height 9
radio input "true"
click at [517, 414] on button "Continue" at bounding box center [503, 415] width 66 height 24
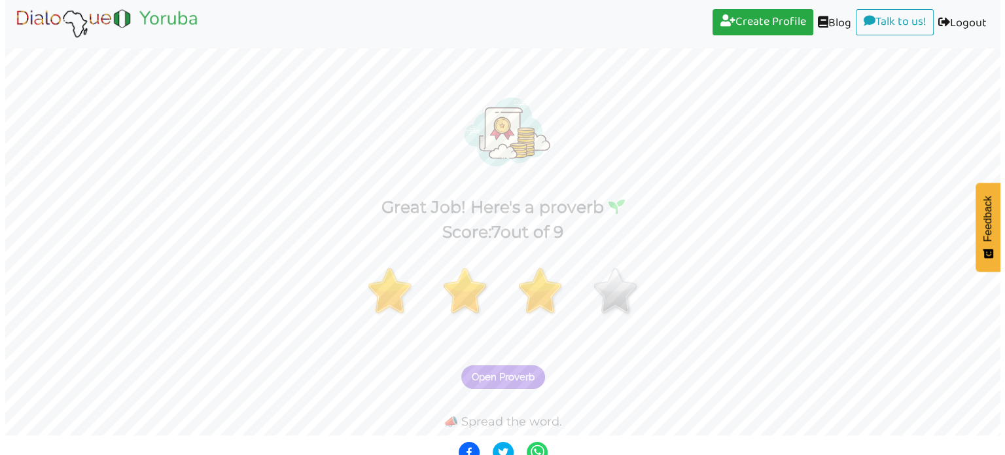
scroll to position [31, 0]
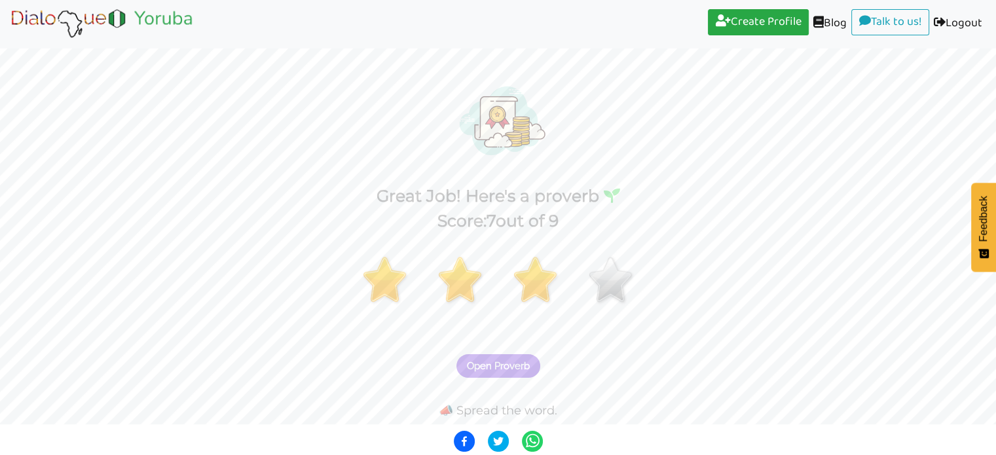
click at [518, 366] on span "Open Proverb" at bounding box center [498, 366] width 63 height 12
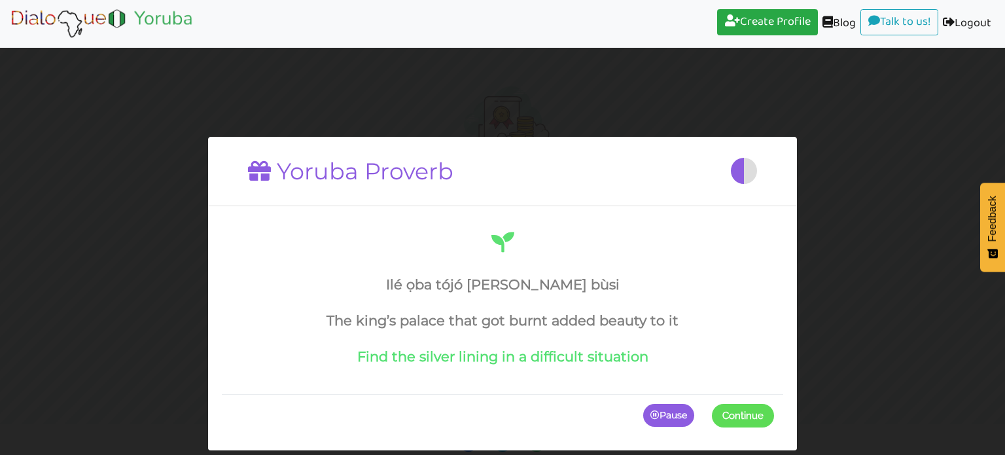
click at [774, 414] on span at bounding box center [774, 415] width 0 height 24
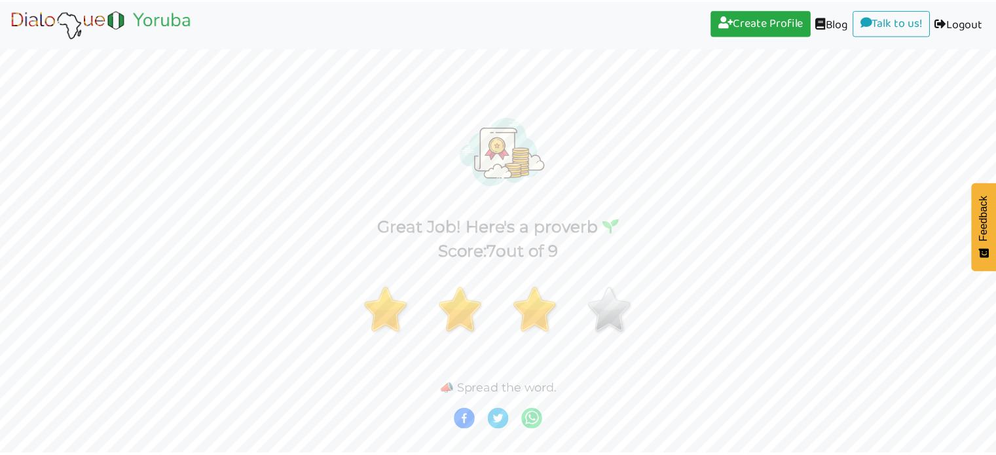
scroll to position [0, 0]
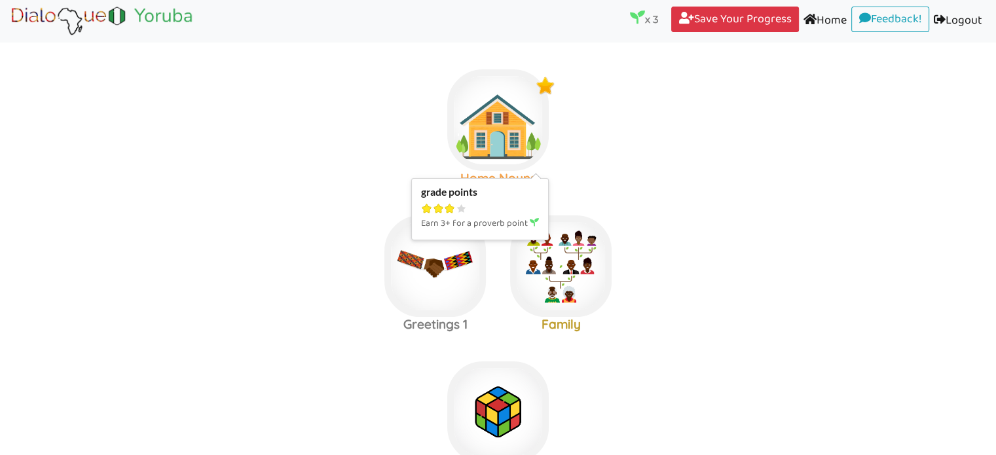
click at [507, 122] on img at bounding box center [497, 119] width 101 height 101
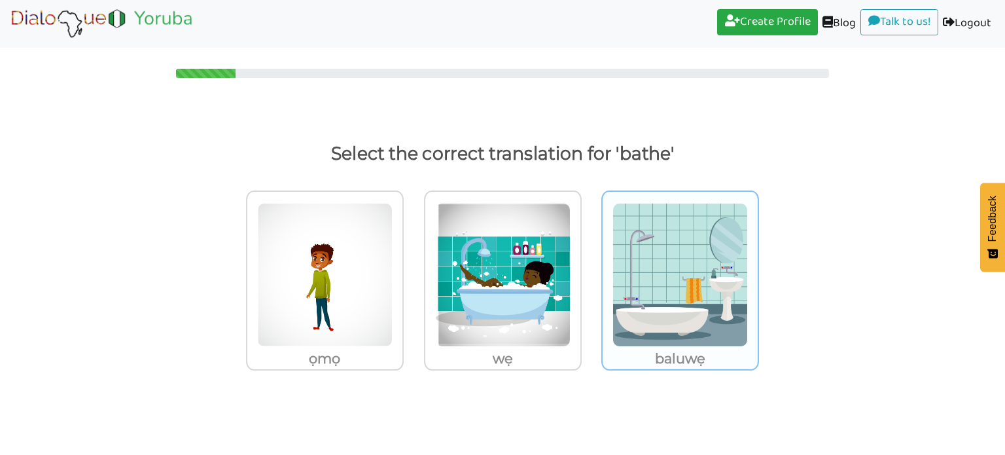
click at [681, 277] on img at bounding box center [680, 275] width 135 height 144
click at [758, 272] on input "baluwẹ" at bounding box center [763, 267] width 10 height 10
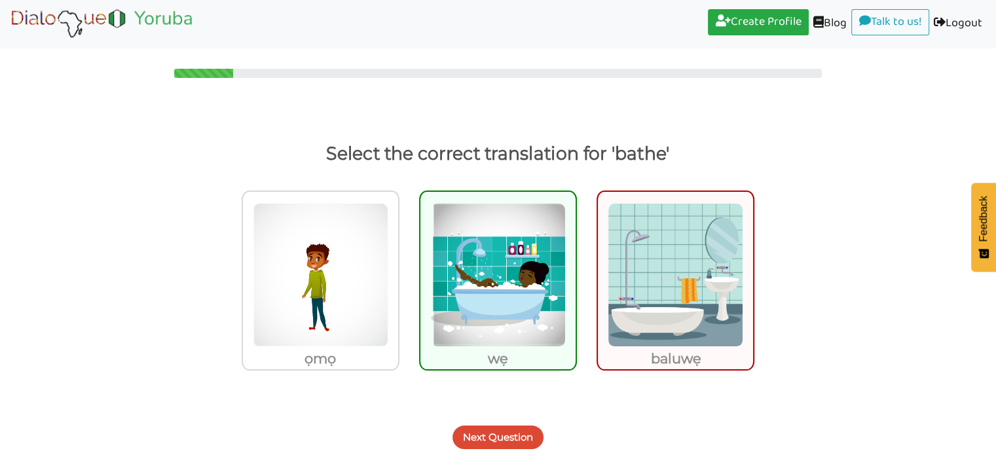
click at [508, 433] on button "Next Question" at bounding box center [497, 437] width 91 height 24
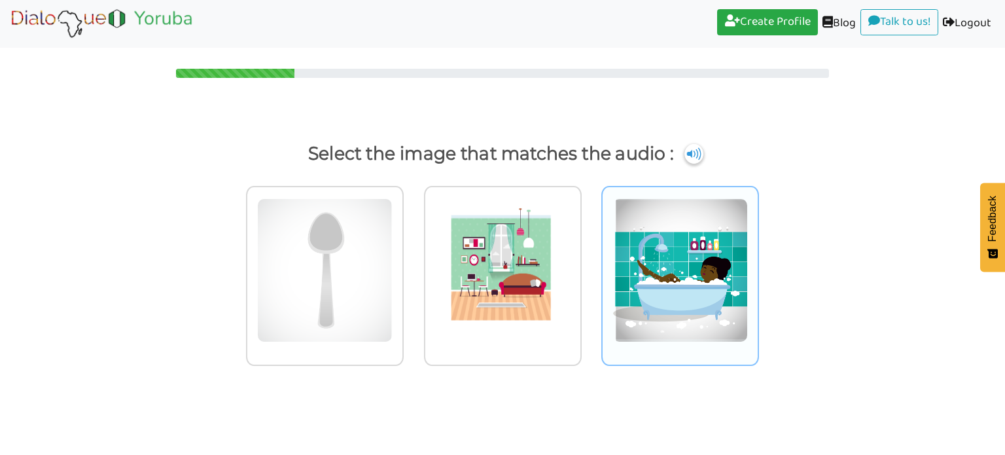
click at [689, 293] on img at bounding box center [680, 270] width 135 height 144
click at [758, 267] on input "radio" at bounding box center [763, 262] width 10 height 10
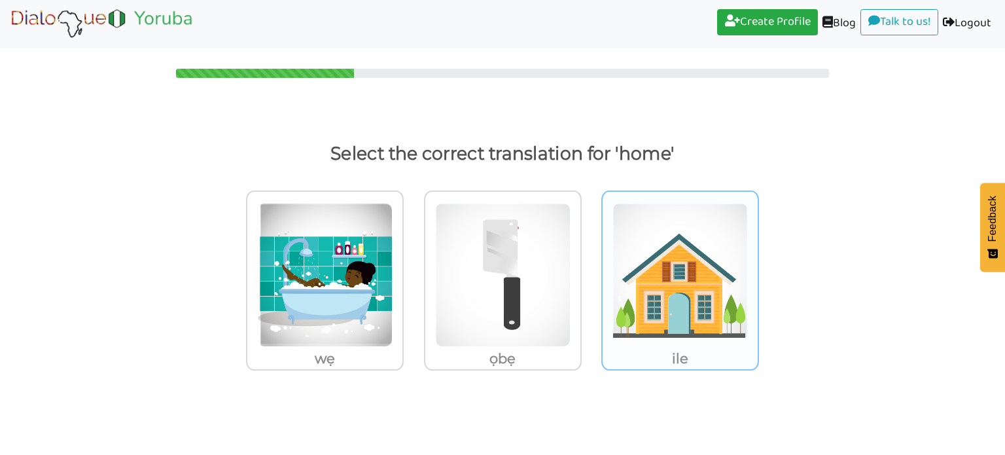
click at [666, 331] on img at bounding box center [680, 275] width 135 height 144
click at [758, 272] on input "ile" at bounding box center [763, 267] width 10 height 10
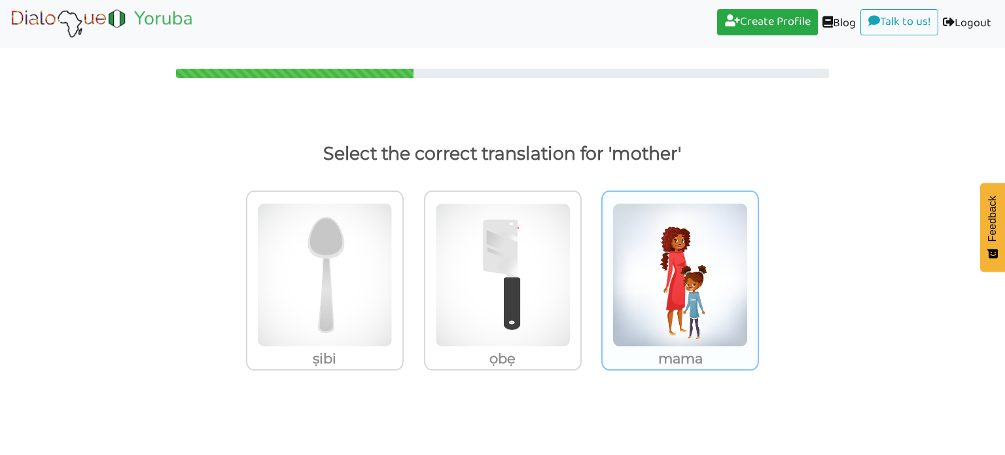
click at [670, 298] on img at bounding box center [680, 275] width 135 height 144
click at [758, 272] on input "mama" at bounding box center [763, 267] width 10 height 10
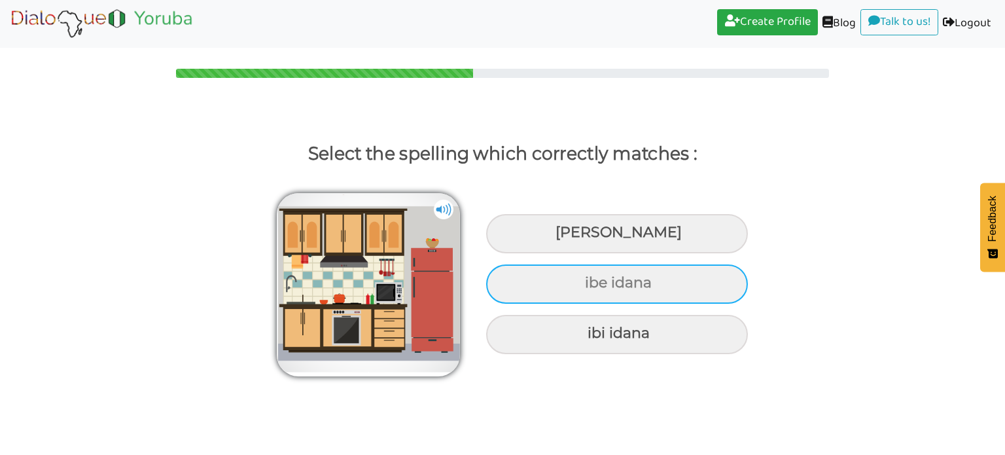
click at [613, 295] on div "ibe idana" at bounding box center [617, 283] width 262 height 39
click at [591, 287] on input "ibe idana" at bounding box center [587, 283] width 9 height 9
radio input "true"
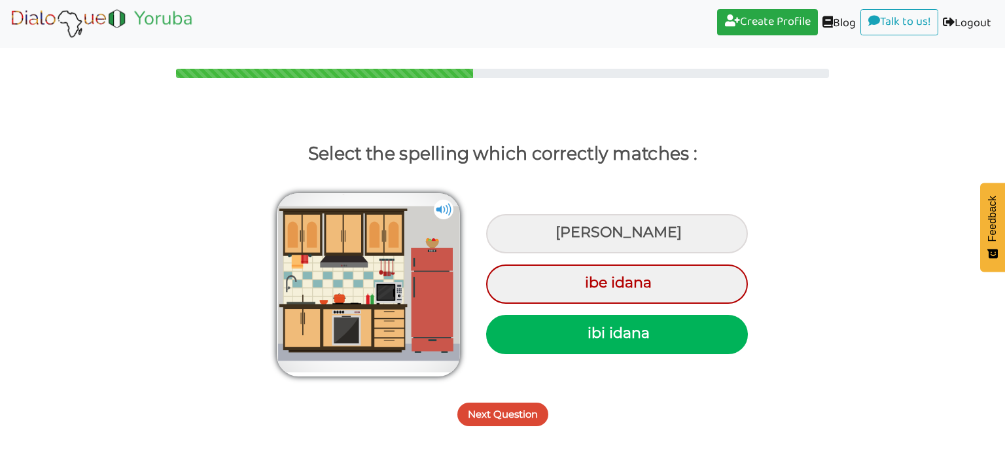
click at [516, 417] on button "Next Question" at bounding box center [503, 415] width 91 height 24
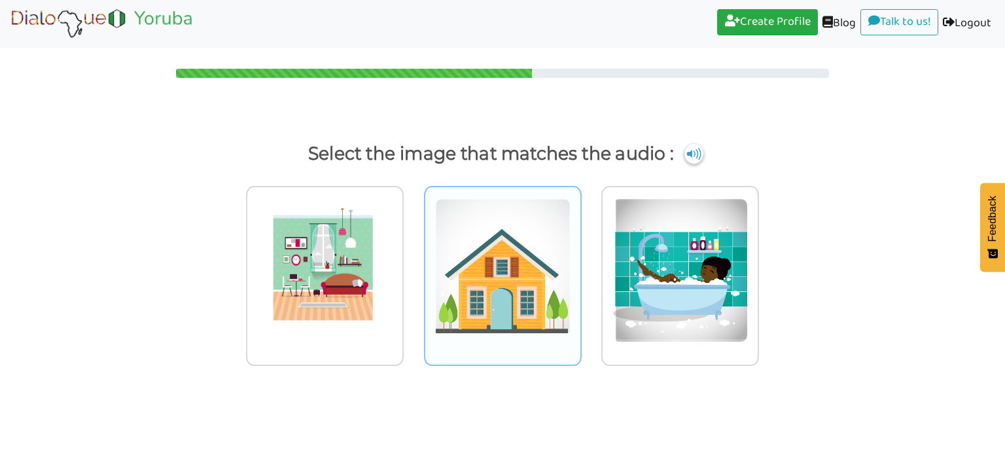
click at [495, 289] on img at bounding box center [502, 270] width 135 height 144
click at [581, 267] on input "radio" at bounding box center [586, 262] width 10 height 10
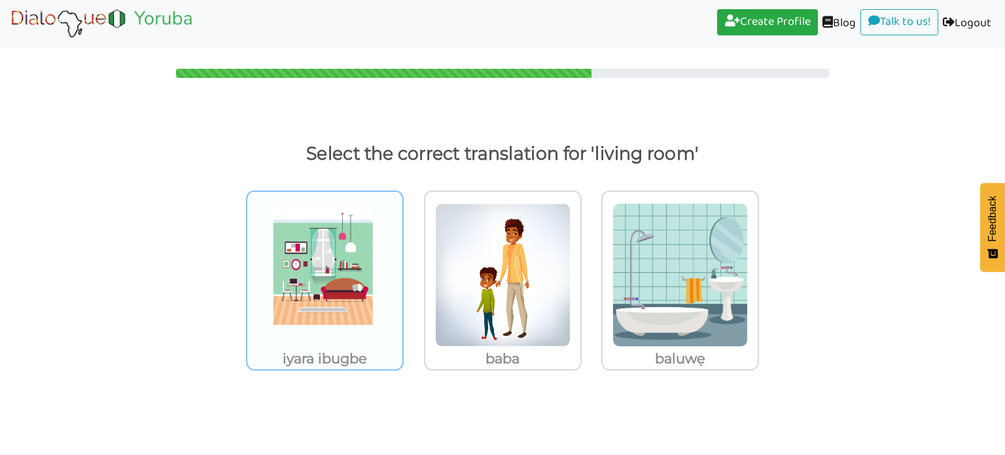
click at [326, 272] on img at bounding box center [324, 275] width 135 height 144
click at [403, 272] on input "iyara ibugbe" at bounding box center [408, 267] width 10 height 10
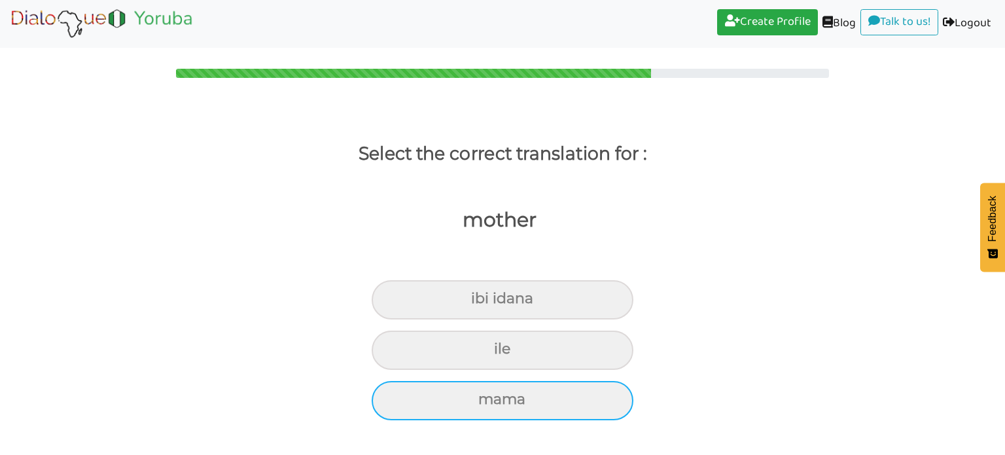
click at [487, 395] on div "mama" at bounding box center [503, 400] width 262 height 39
click at [487, 395] on input "mama" at bounding box center [484, 399] width 9 height 9
radio input "true"
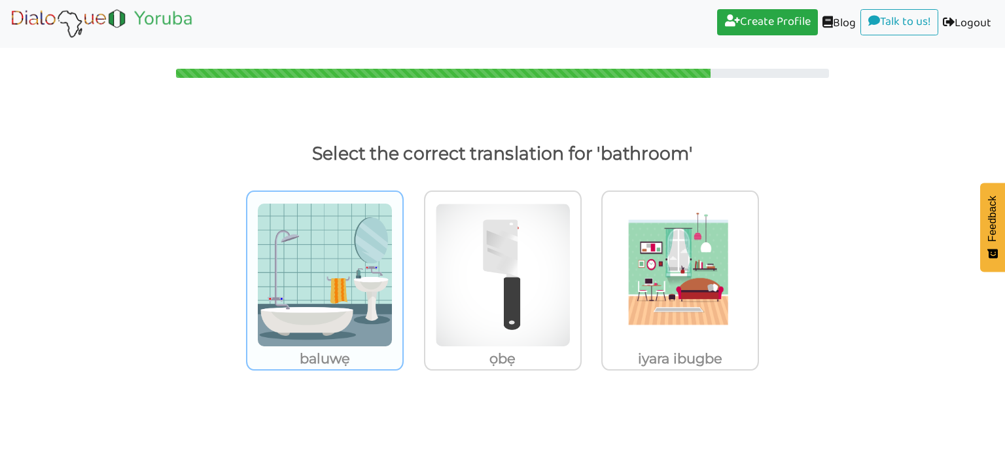
click at [361, 296] on img at bounding box center [324, 275] width 135 height 144
click at [403, 272] on input "baluwẹ" at bounding box center [408, 267] width 10 height 10
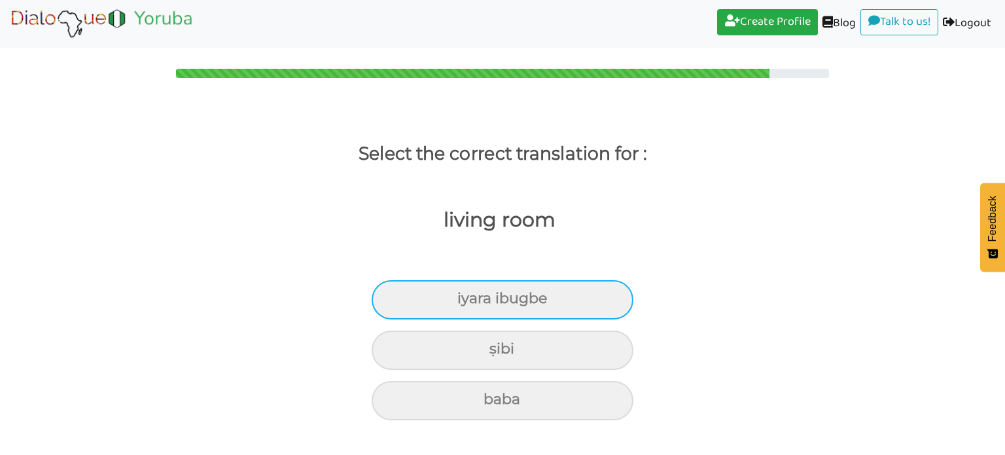
click at [508, 306] on div "iyara ibugbe" at bounding box center [503, 299] width 262 height 39
click at [467, 303] on input "iyara ibugbe" at bounding box center [463, 299] width 9 height 9
radio input "true"
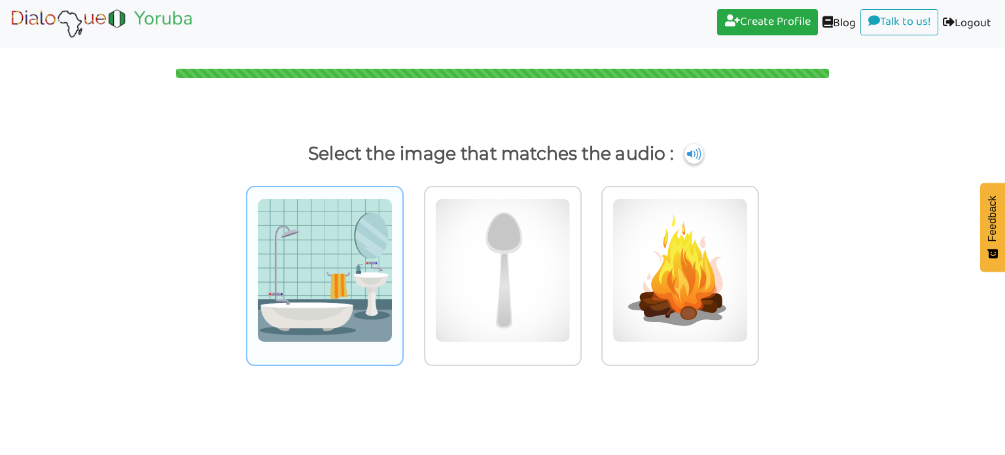
click at [327, 302] on img at bounding box center [324, 270] width 135 height 144
click at [403, 267] on input "radio" at bounding box center [408, 262] width 10 height 10
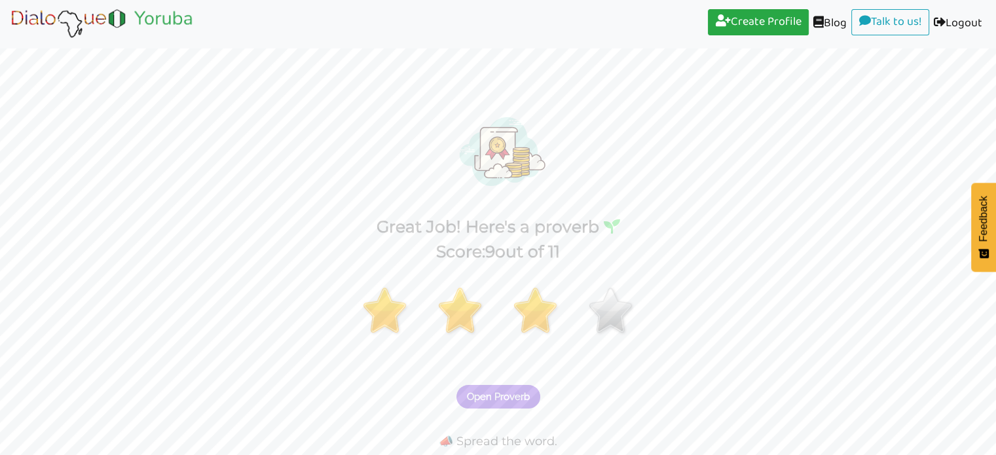
click at [85, 26] on img at bounding box center [101, 23] width 185 height 33
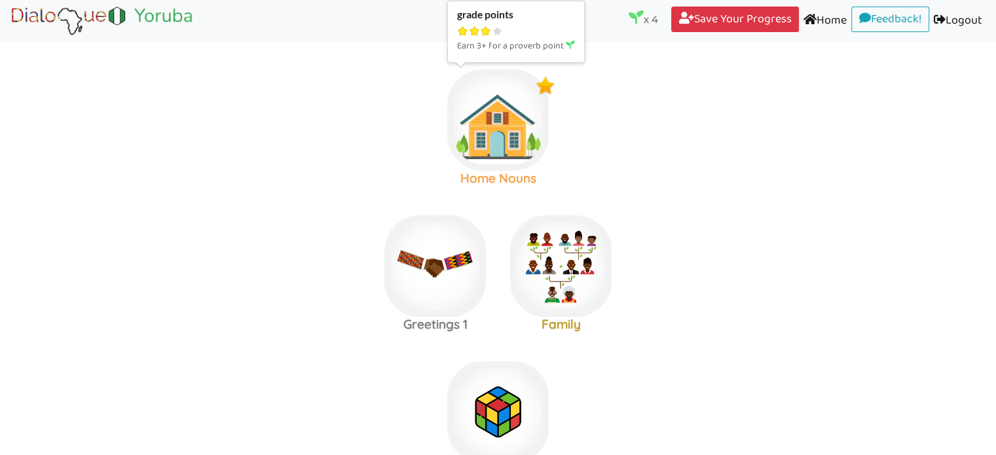
click at [512, 134] on img at bounding box center [497, 119] width 101 height 101
